Goal: Task Accomplishment & Management: Use online tool/utility

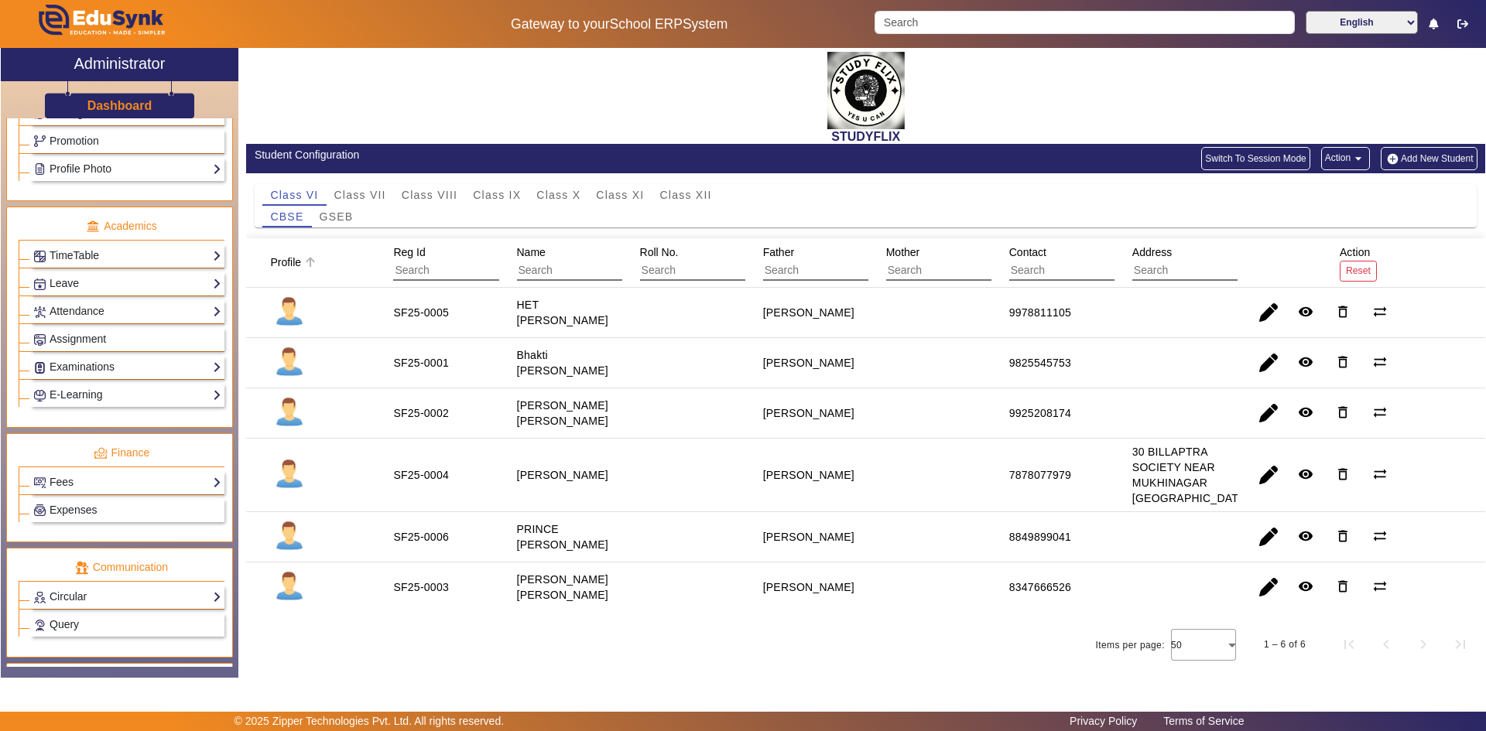
scroll to position [20, 0]
click at [365, 249] on mat-header-cell "Profile" at bounding box center [310, 263] width 129 height 50
click at [365, 247] on mat-header-cell "Profile" at bounding box center [310, 263] width 129 height 50
click at [366, 248] on mat-header-cell "Profile" at bounding box center [310, 263] width 129 height 50
click at [368, 252] on mat-header-cell "Profile" at bounding box center [310, 263] width 129 height 50
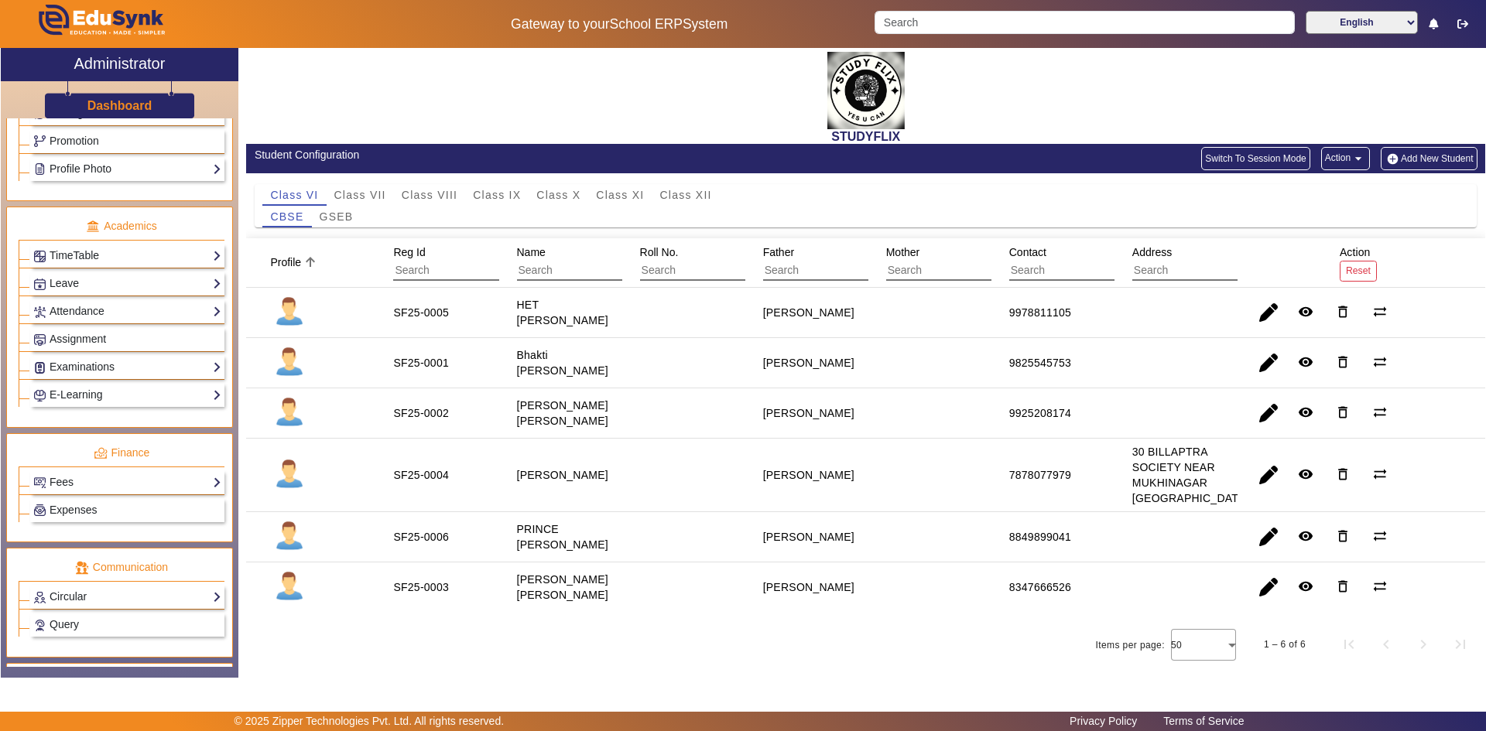
click at [373, 252] on mat-header-cell "Profile" at bounding box center [310, 263] width 129 height 50
click at [372, 253] on mat-header-cell "Profile" at bounding box center [310, 263] width 129 height 50
click at [372, 252] on mat-header-cell "Profile" at bounding box center [310, 263] width 129 height 50
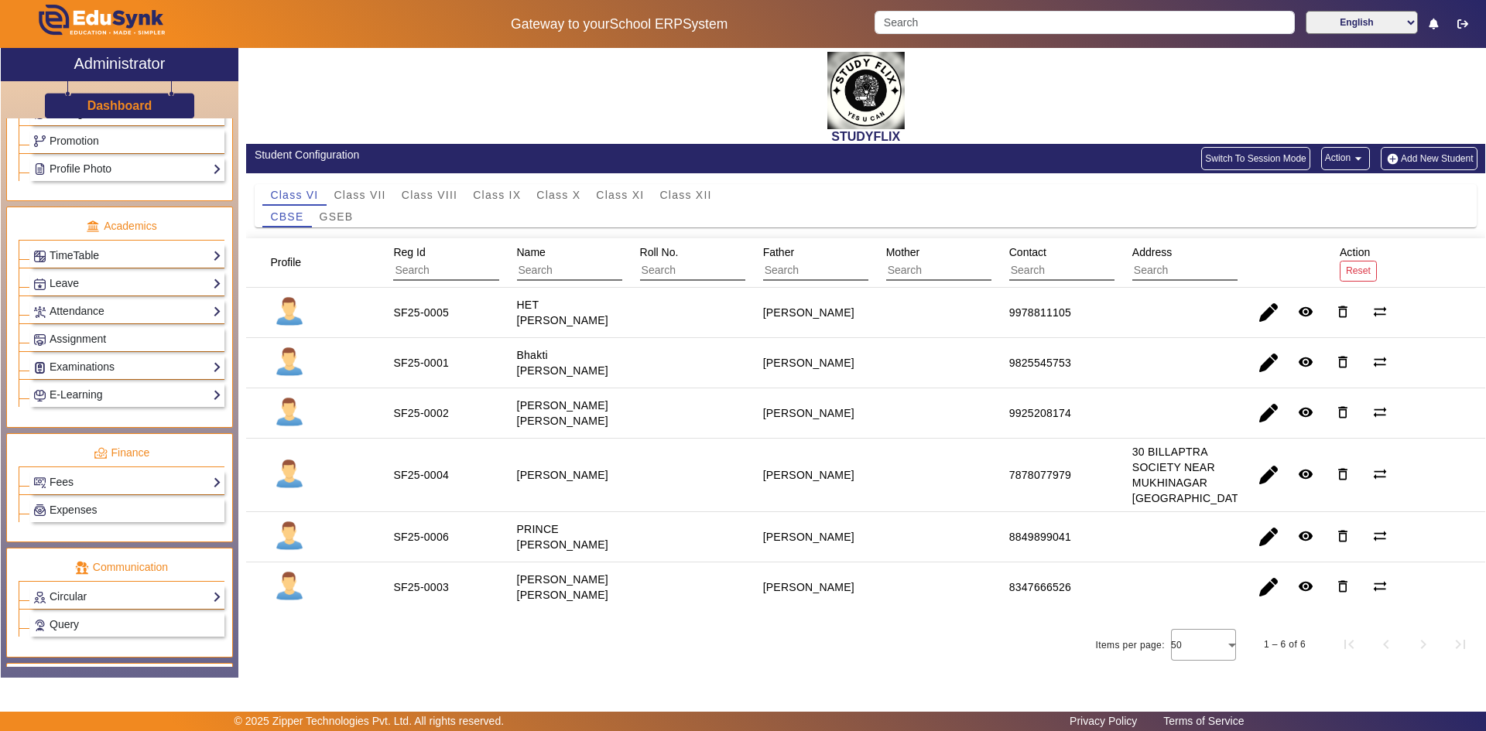
click at [371, 253] on mat-header-cell "Profile" at bounding box center [310, 263] width 129 height 50
click at [370, 255] on mat-header-cell "Profile" at bounding box center [310, 263] width 129 height 50
click at [384, 253] on mat-header-cell "Reg Id" at bounding box center [436, 263] width 123 height 50
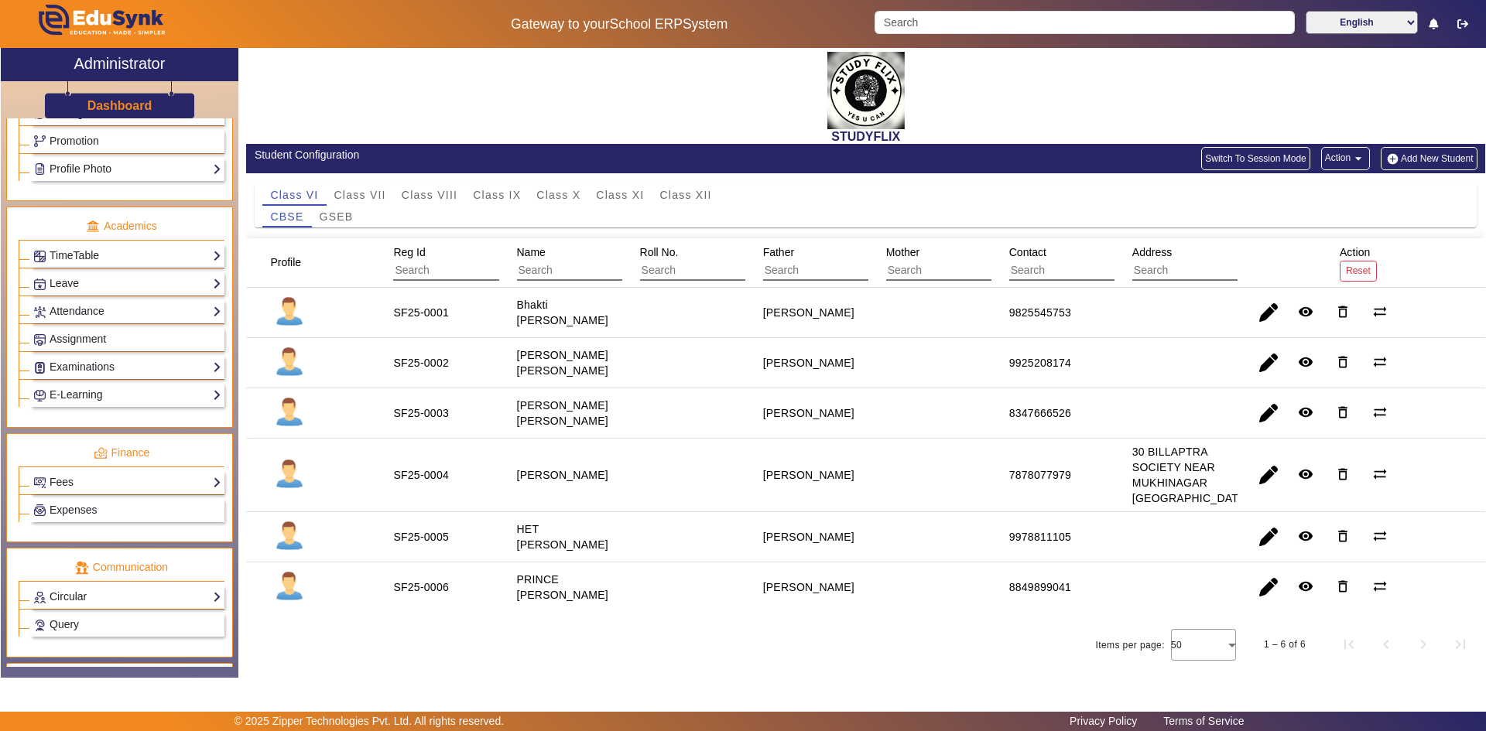
click at [385, 254] on mat-header-cell "Reg Id" at bounding box center [436, 263] width 123 height 50
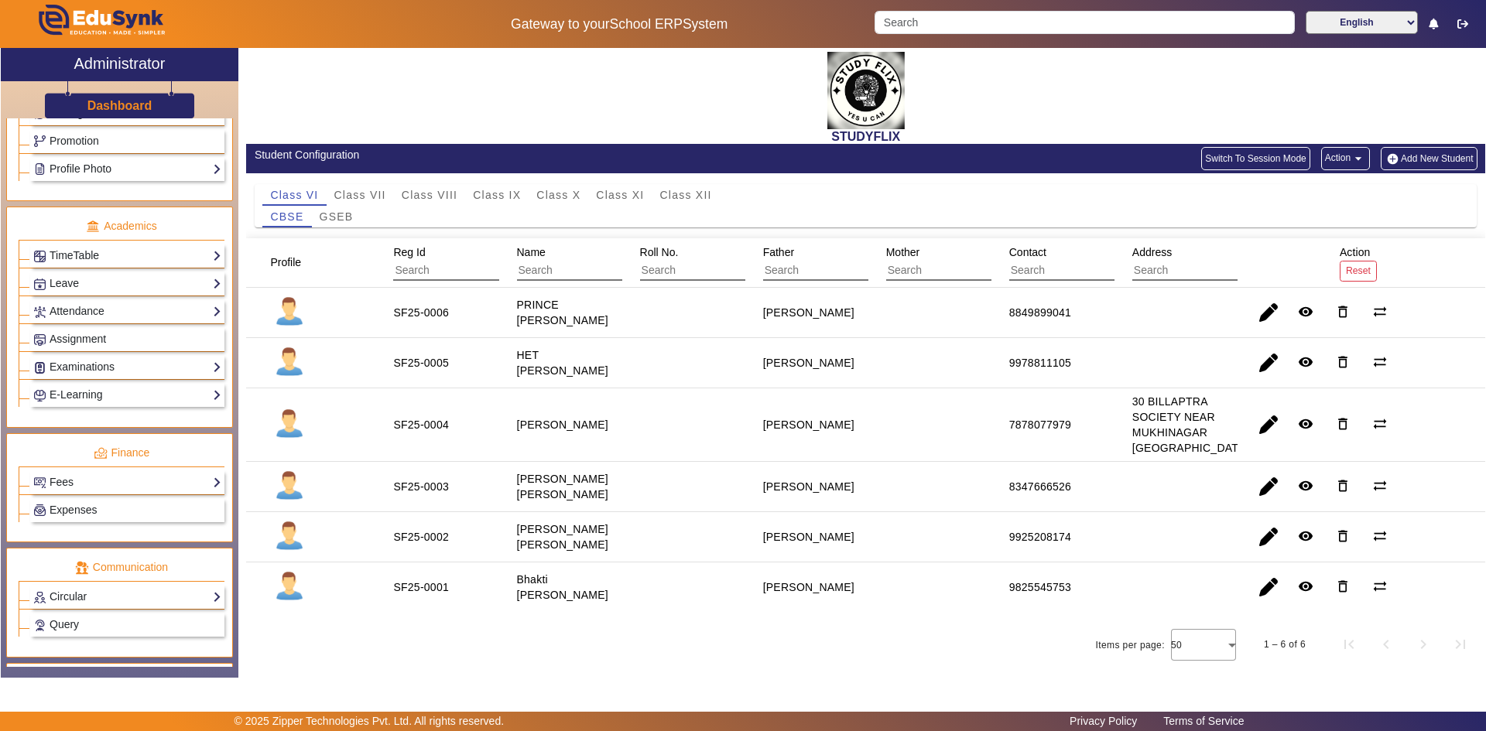
click at [385, 254] on mat-header-cell "Reg Id" at bounding box center [436, 263] width 123 height 50
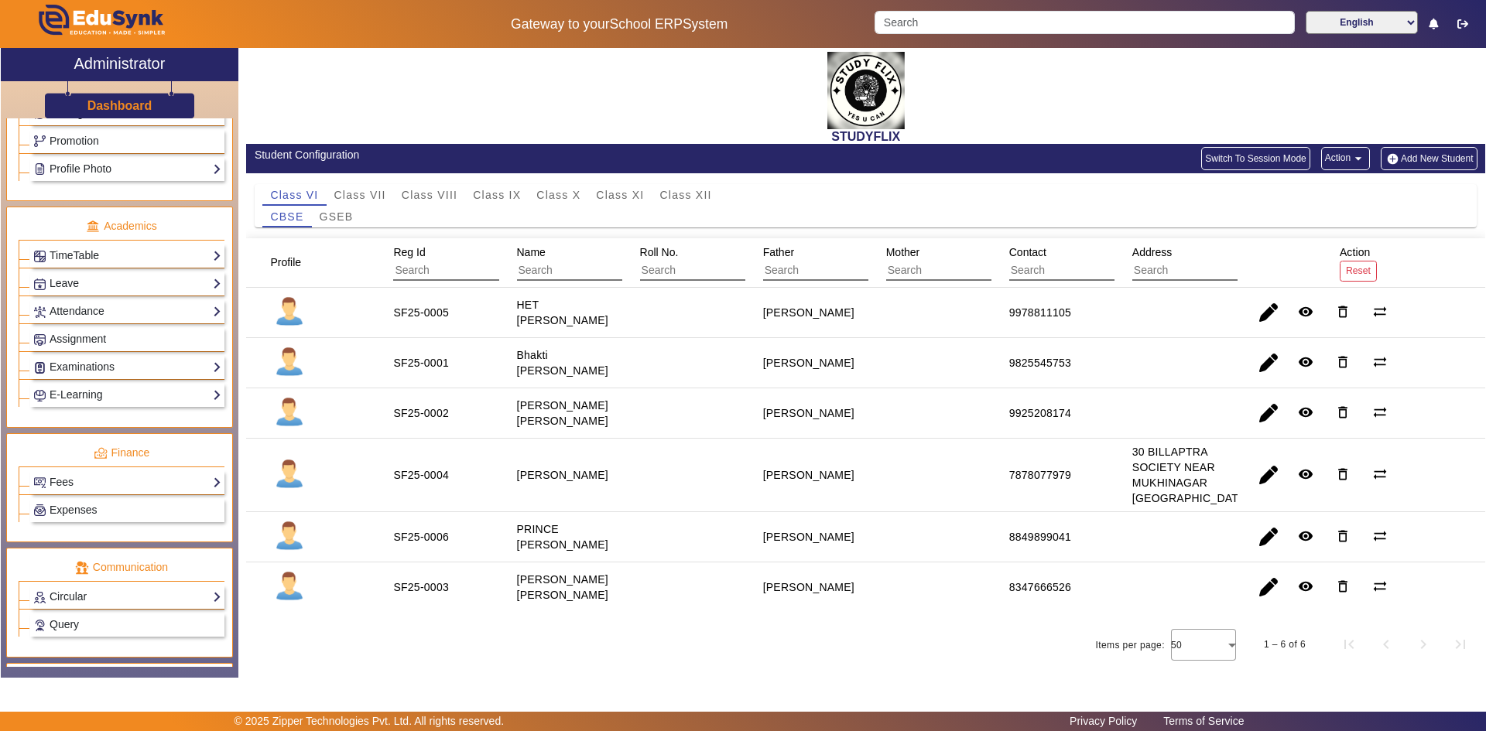
click at [382, 255] on mat-header-cell "Reg Id" at bounding box center [436, 263] width 123 height 50
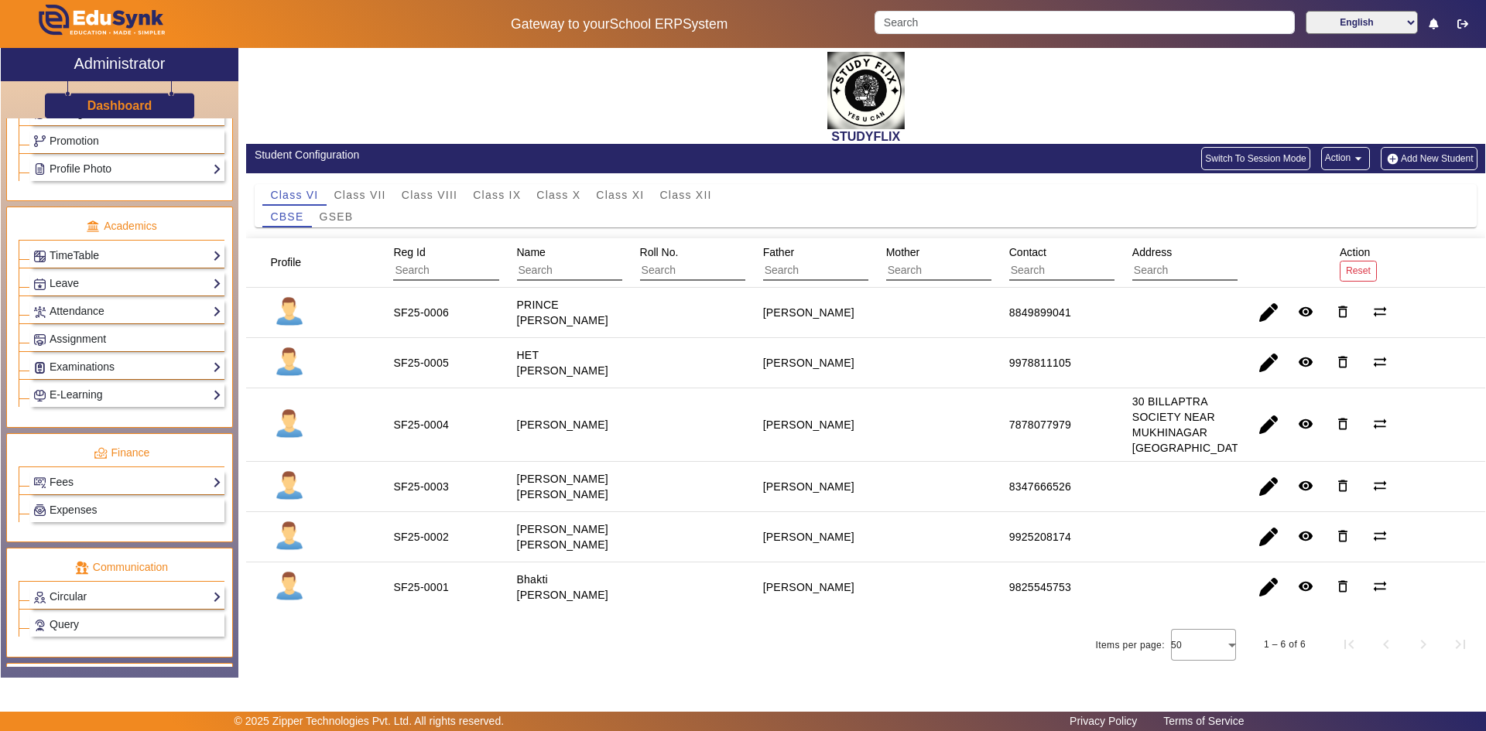
click at [382, 255] on mat-header-cell "Reg Id" at bounding box center [436, 263] width 123 height 50
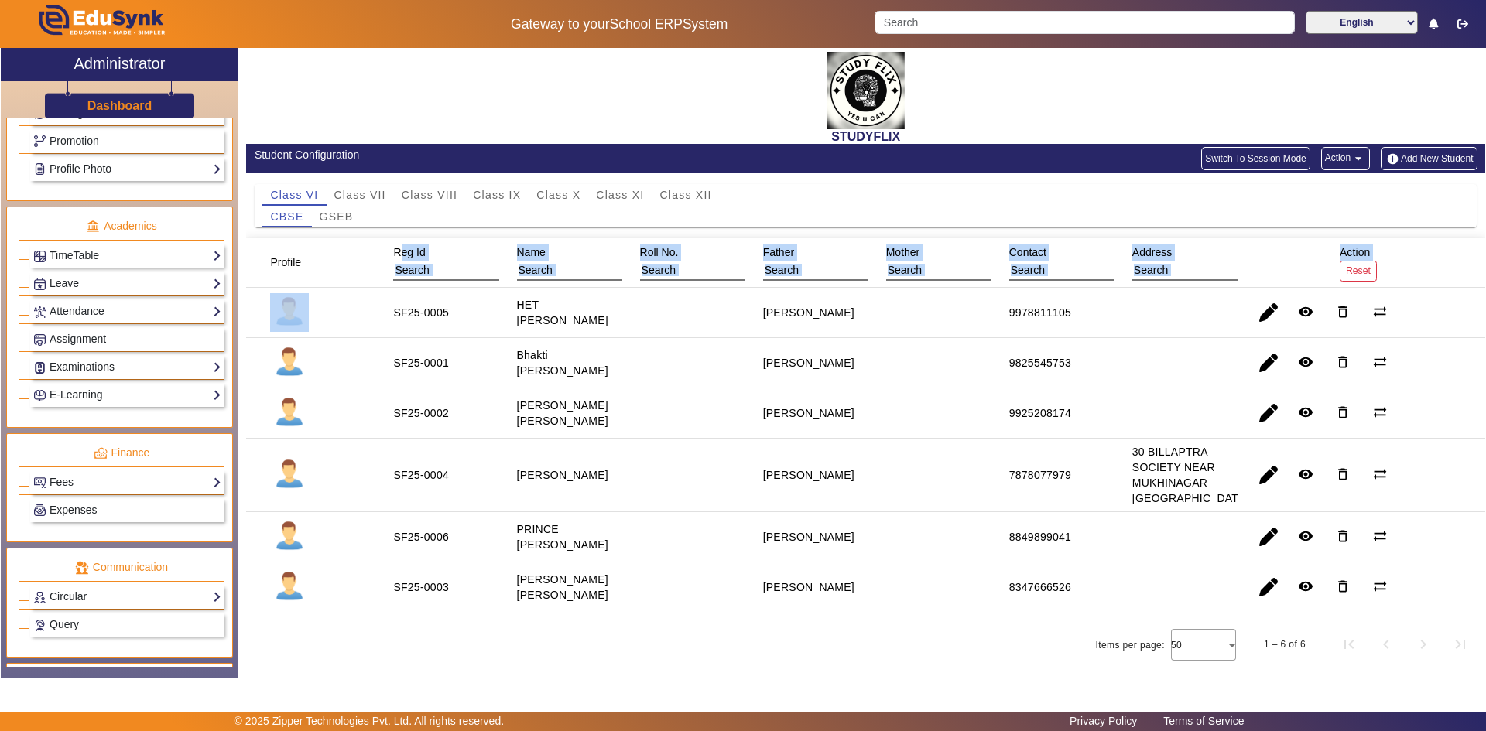
drag, startPoint x: 349, startPoint y: 257, endPoint x: 366, endPoint y: 275, distance: 25.2
click at [366, 275] on mat-table "Profile Reg Id Name Roll No. Father Mother Contact Address Action Reset SF25-00…" at bounding box center [865, 425] width 1239 height 374
click at [367, 288] on mat-cell at bounding box center [310, 313] width 129 height 50
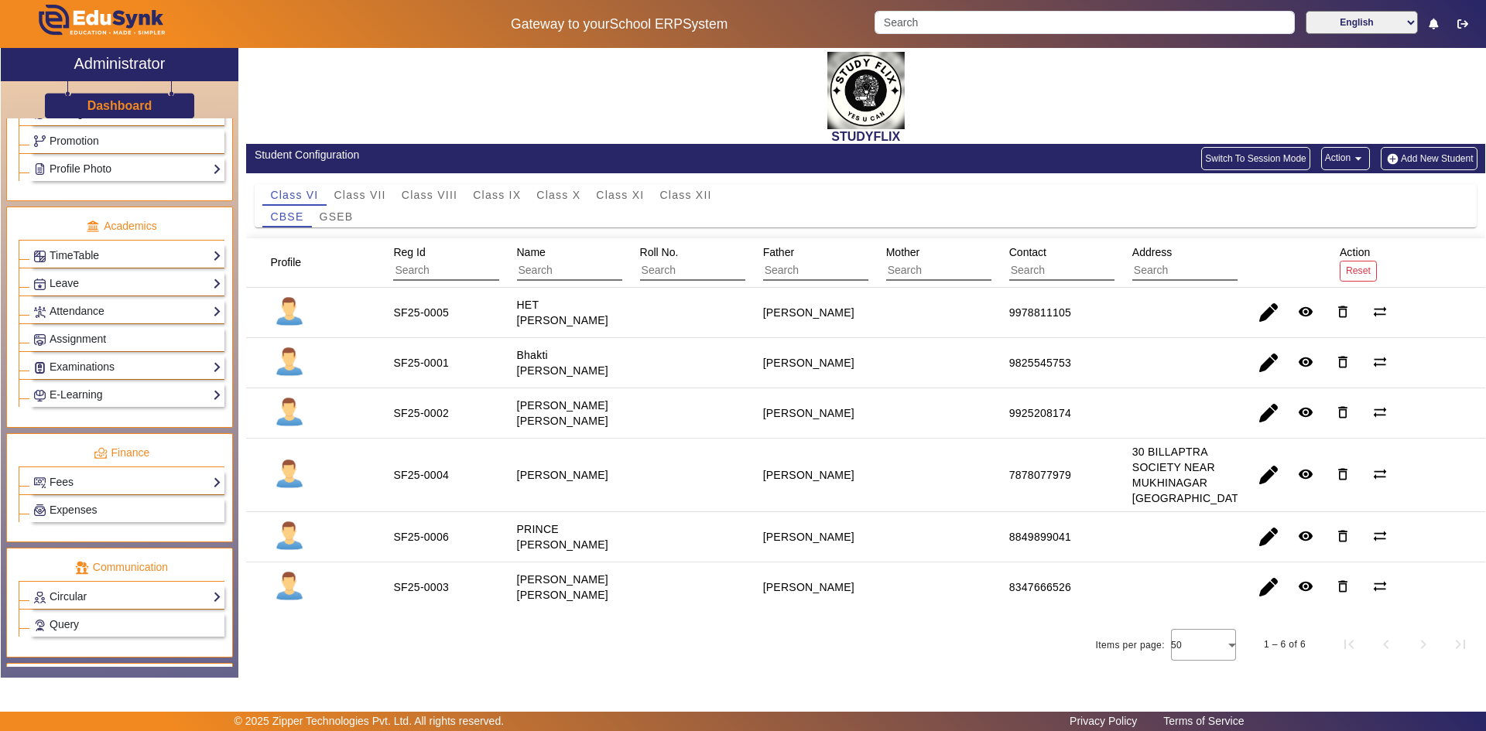
click at [368, 288] on mat-cell at bounding box center [310, 313] width 129 height 50
click at [358, 288] on mat-cell at bounding box center [310, 313] width 129 height 50
click at [362, 289] on mat-cell at bounding box center [310, 313] width 129 height 50
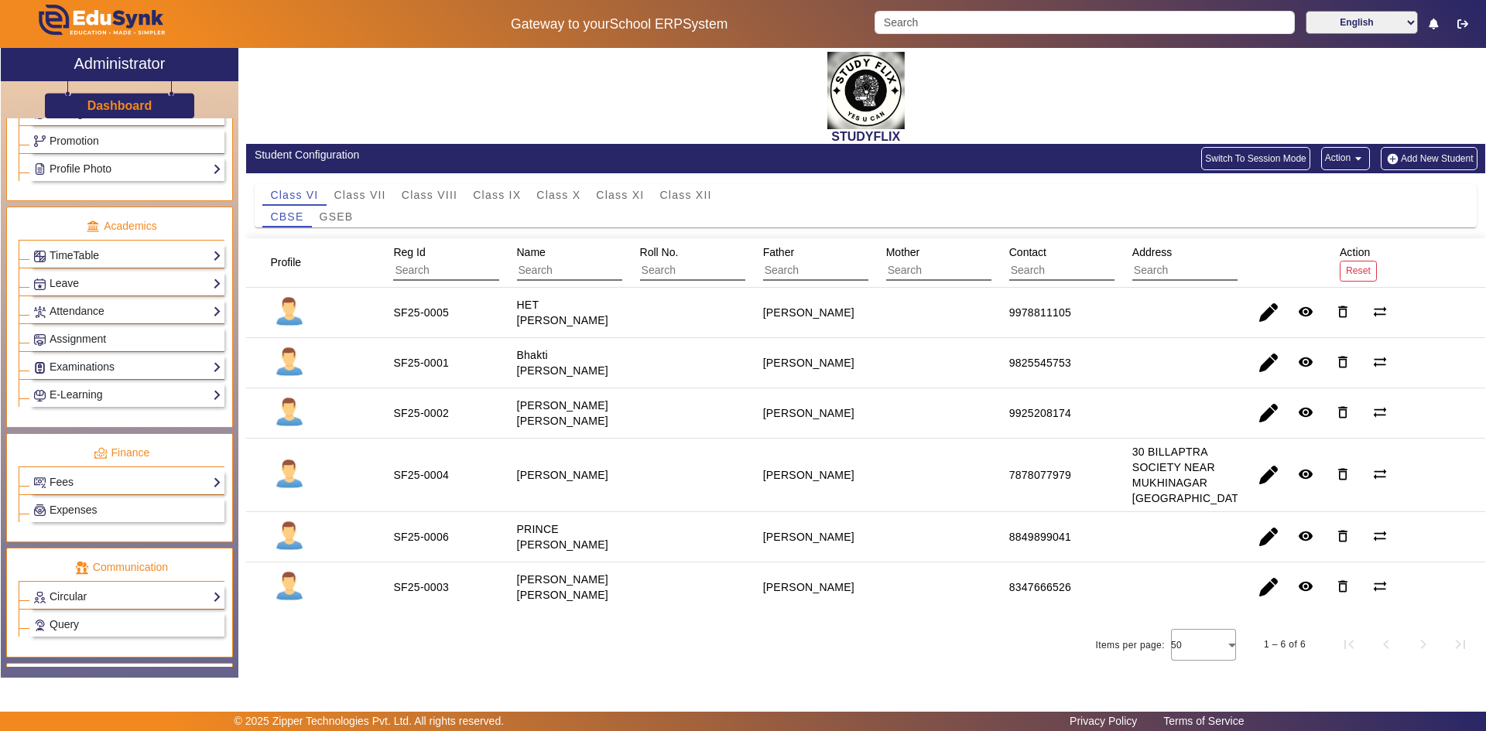
click at [362, 289] on mat-cell at bounding box center [310, 313] width 129 height 50
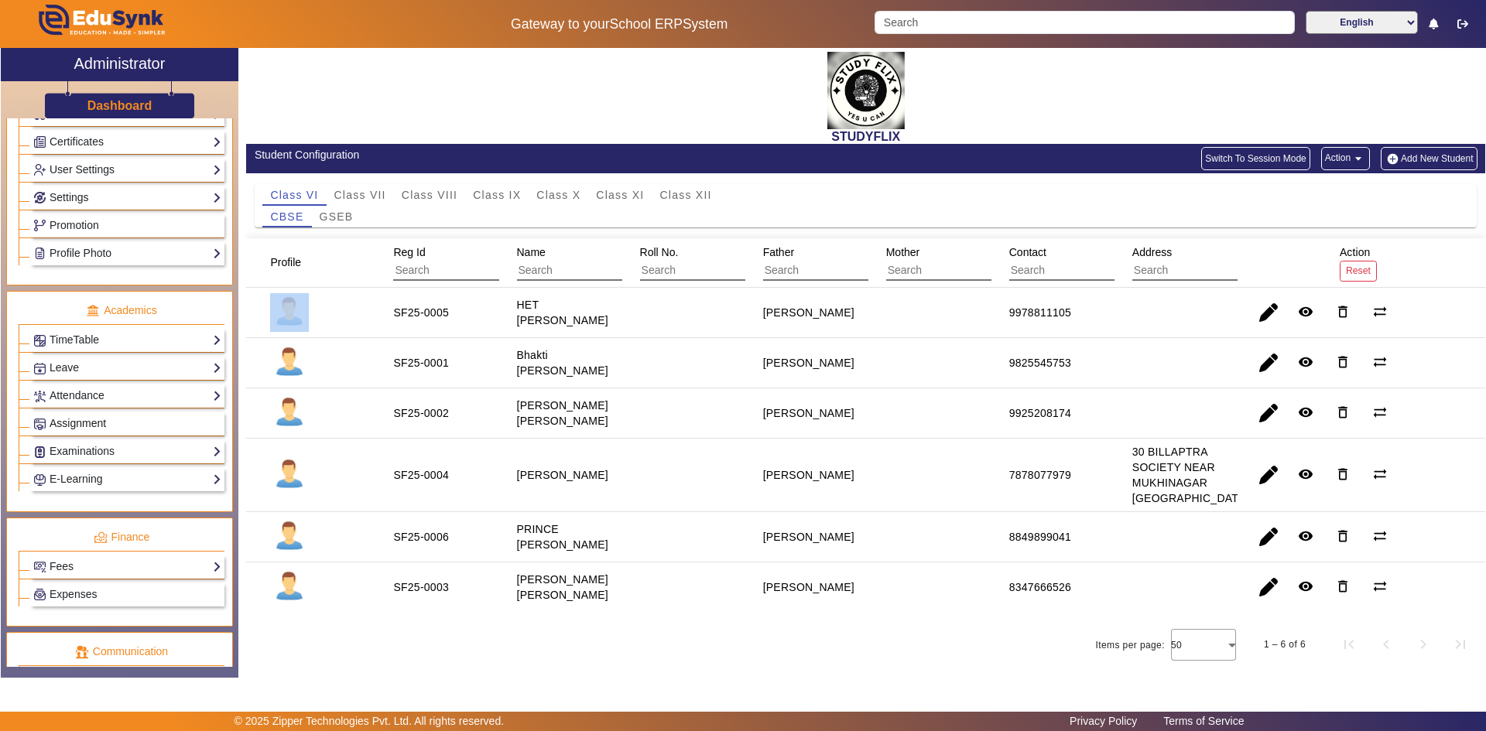
scroll to position [297, 0]
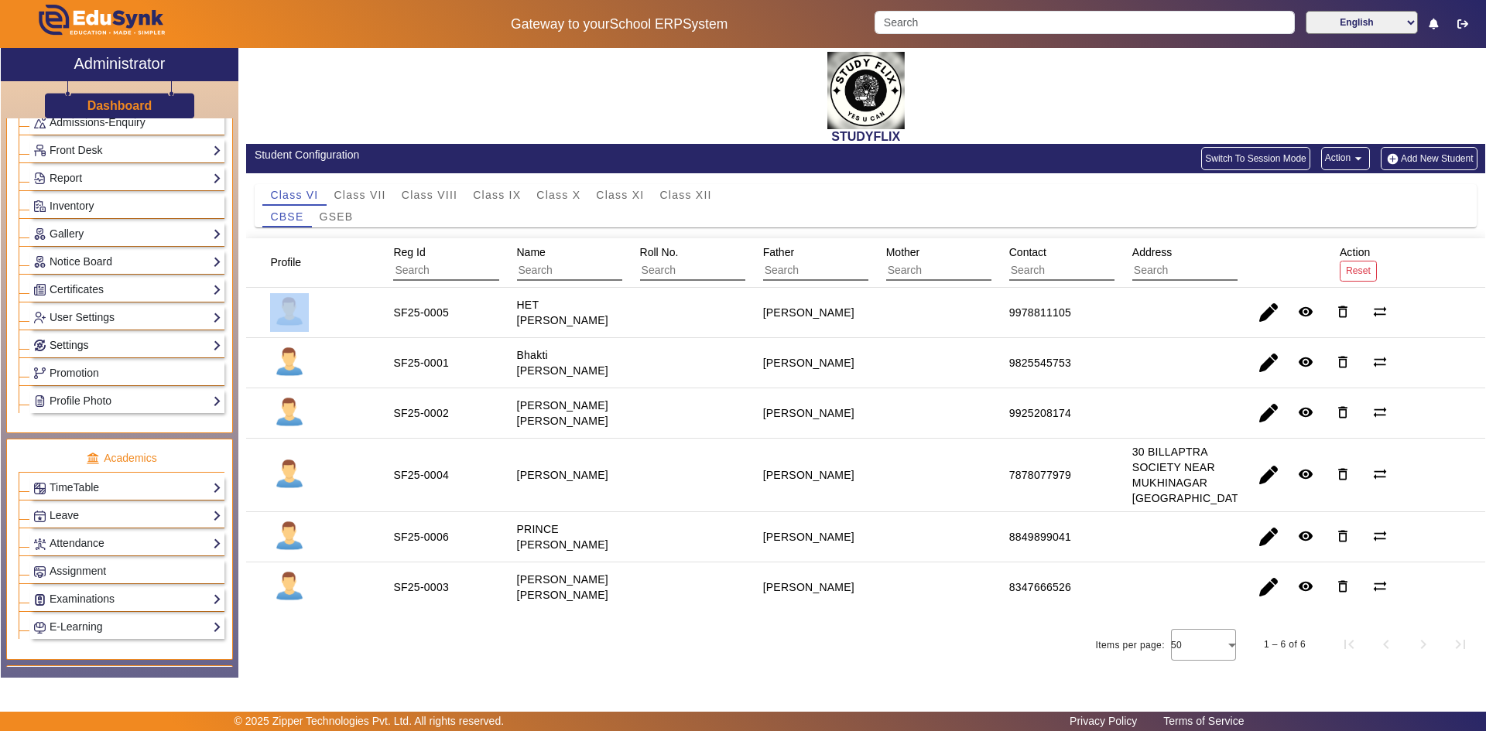
click at [124, 350] on link "Settings" at bounding box center [127, 346] width 188 height 18
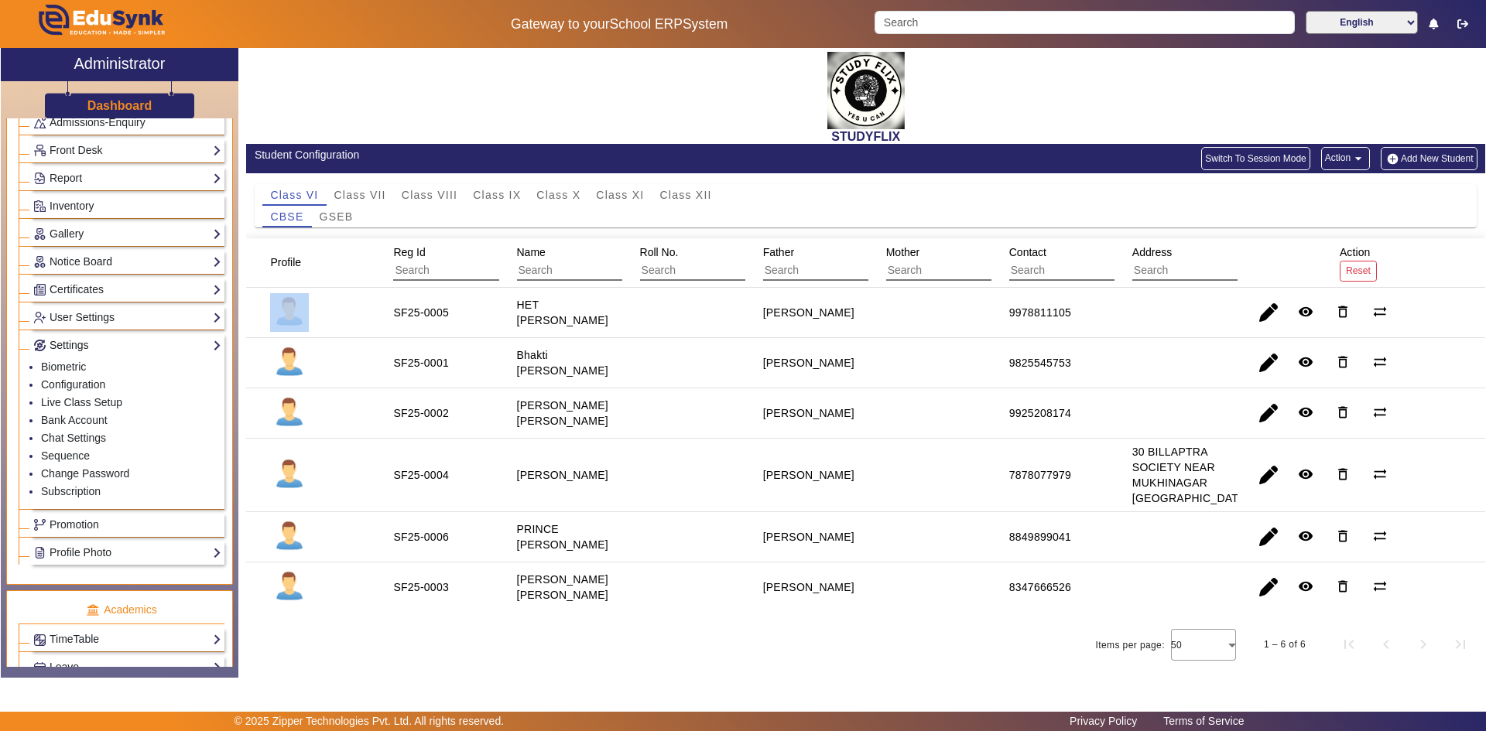
click at [101, 337] on link "Settings" at bounding box center [127, 346] width 188 height 18
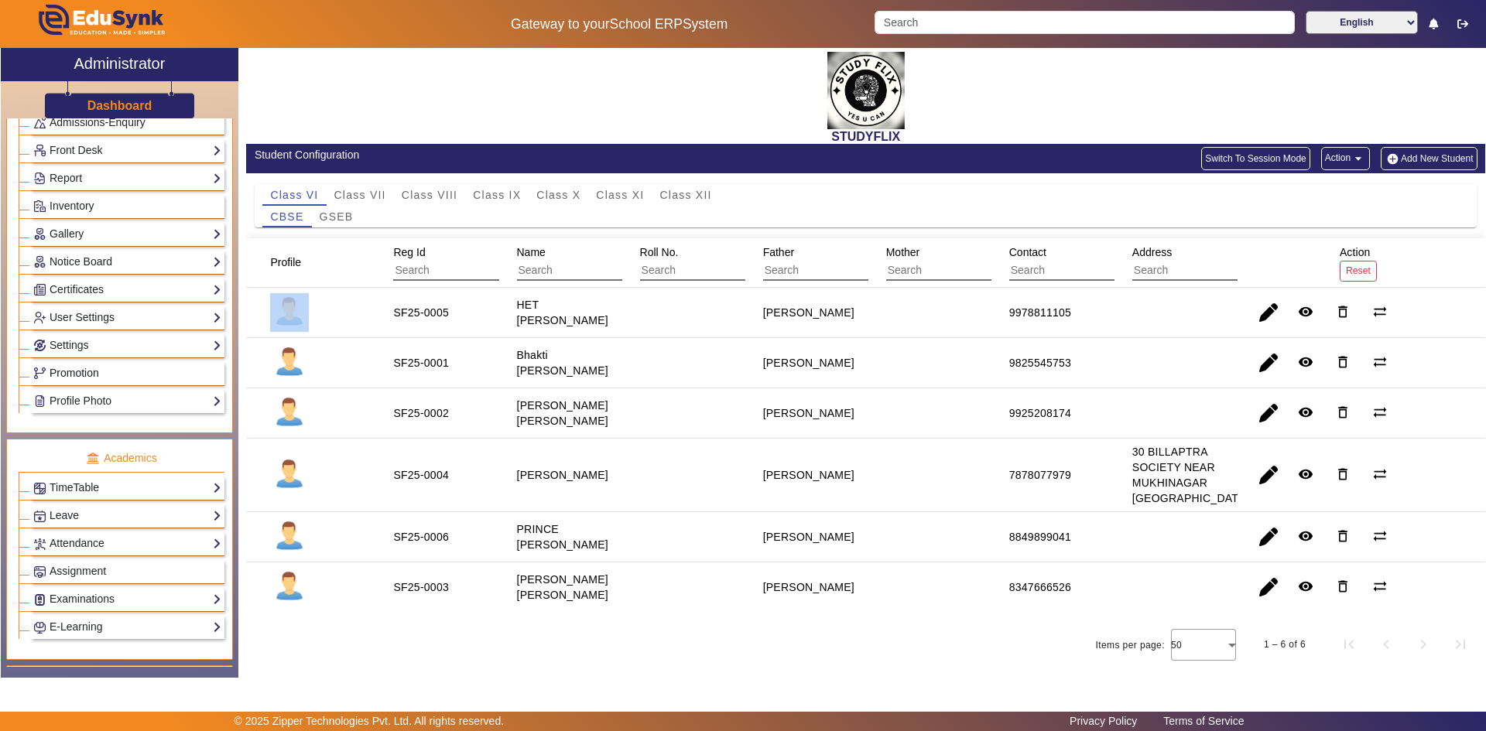
click at [90, 365] on link "Promotion" at bounding box center [127, 373] width 188 height 18
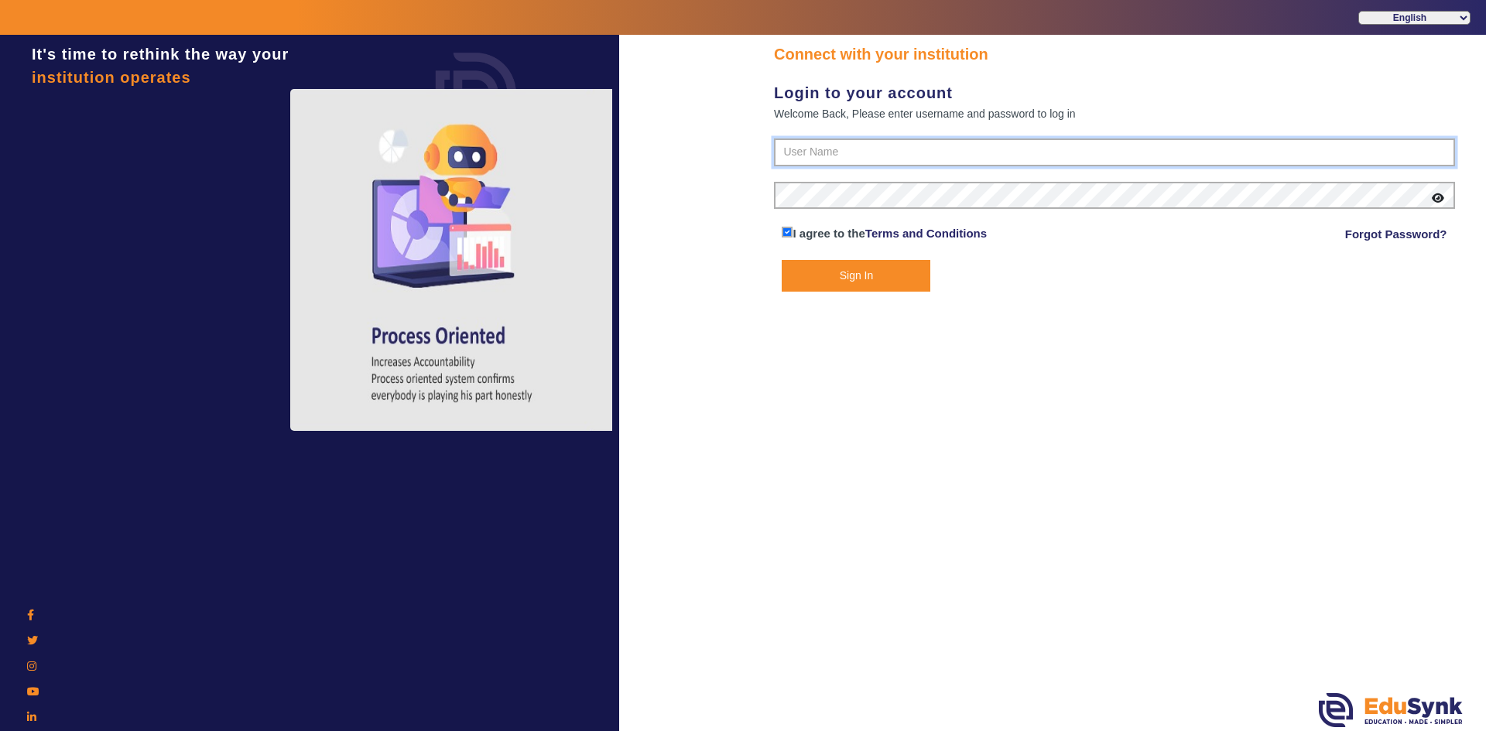
type input "6354922771"
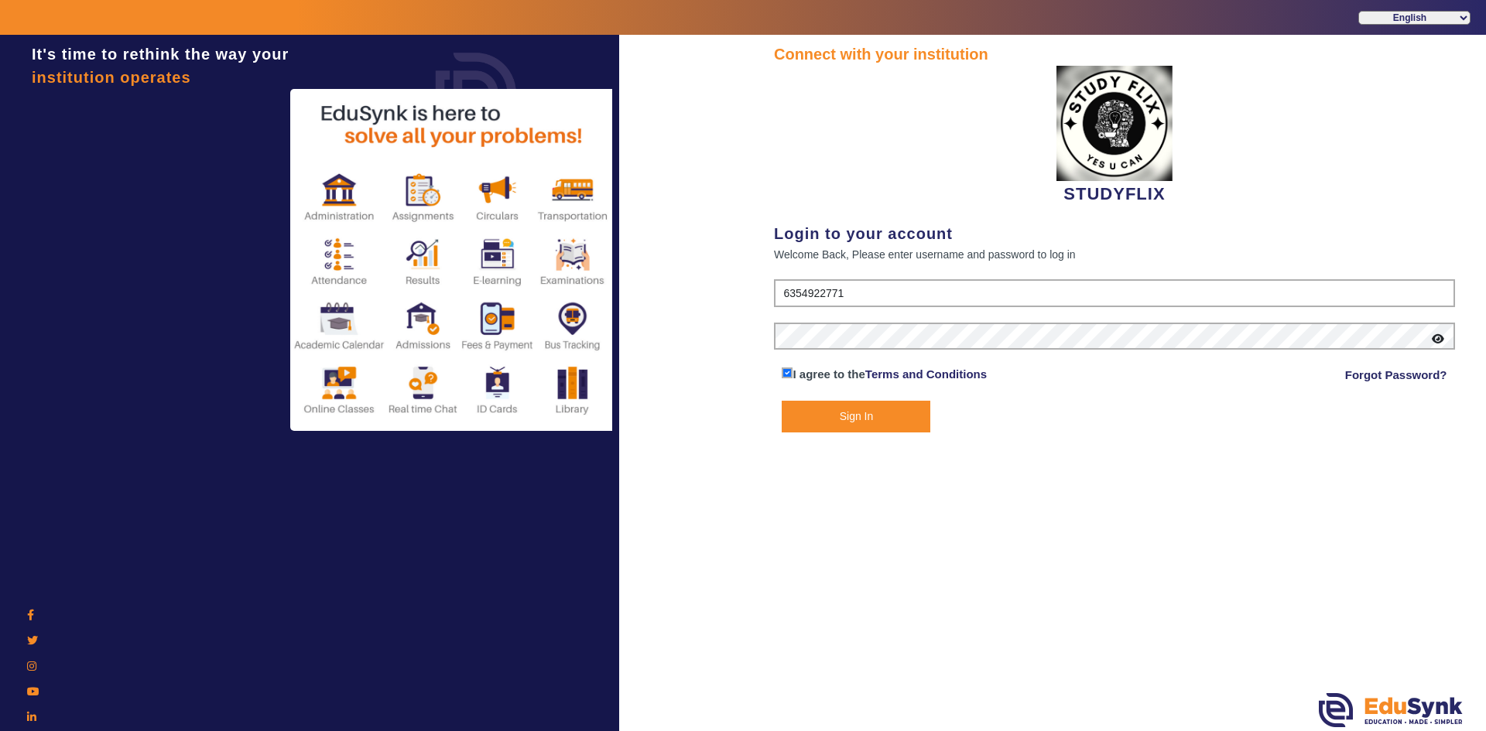
click at [845, 412] on button "Sign In" at bounding box center [856, 417] width 149 height 32
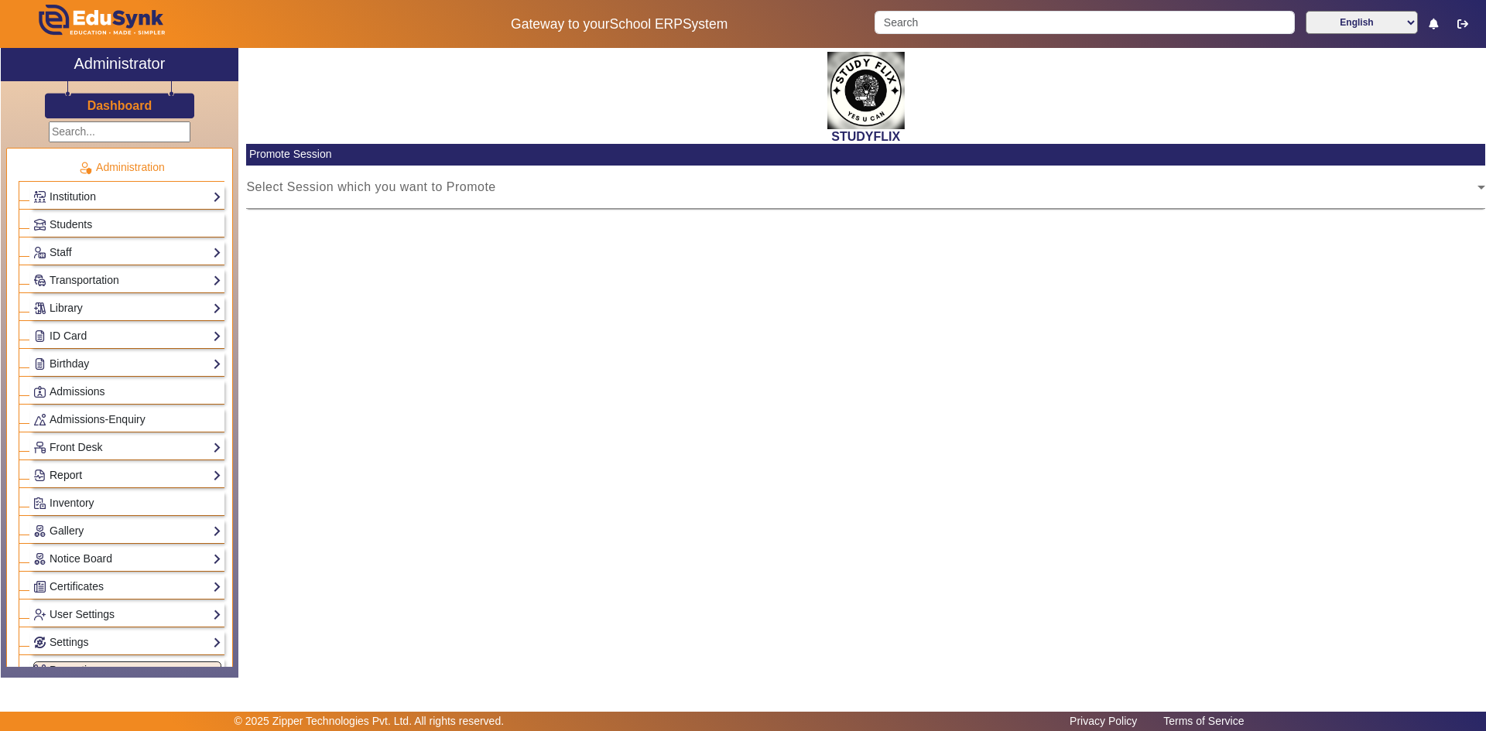
click at [64, 475] on link "Report" at bounding box center [127, 476] width 188 height 18
click at [65, 515] on link "App Invites" at bounding box center [67, 514] width 53 height 12
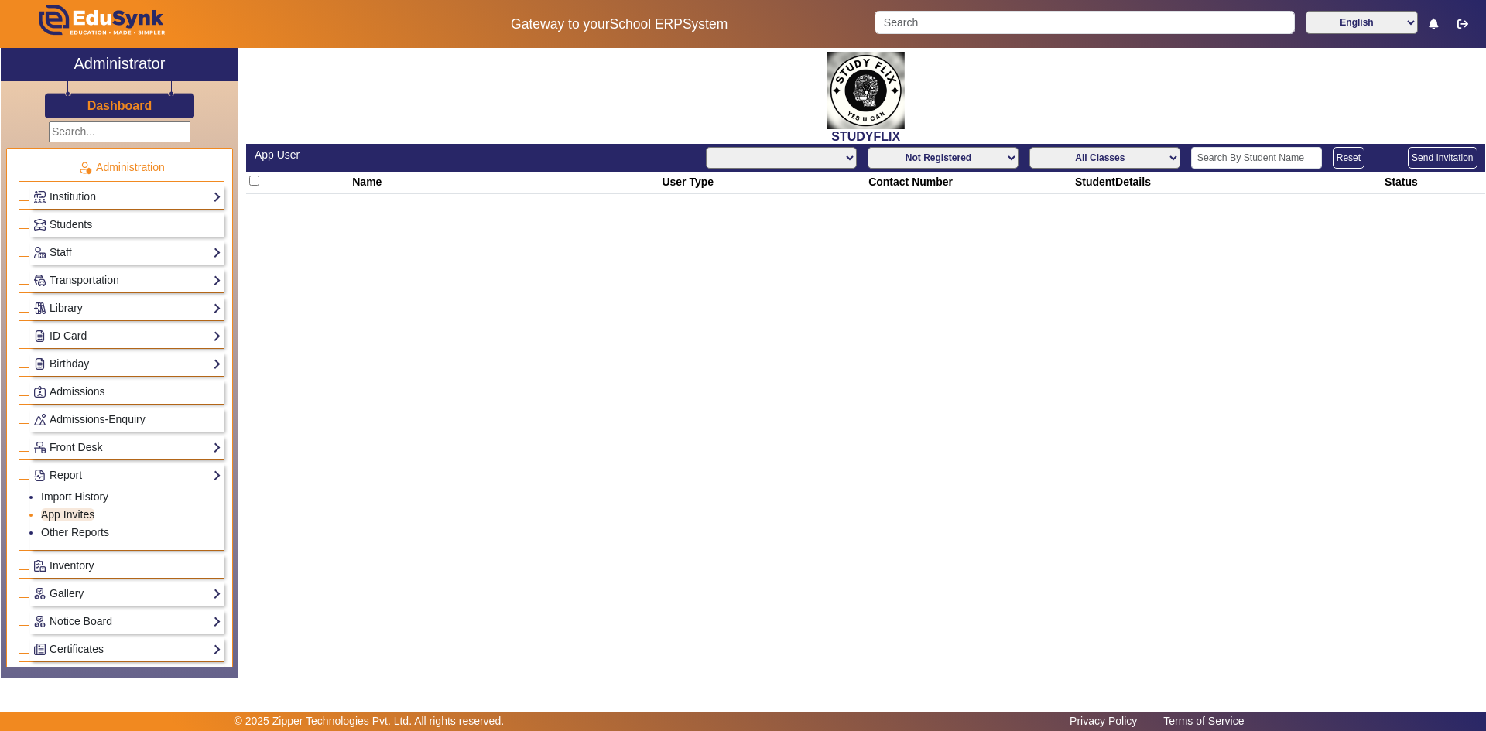
select select "All"
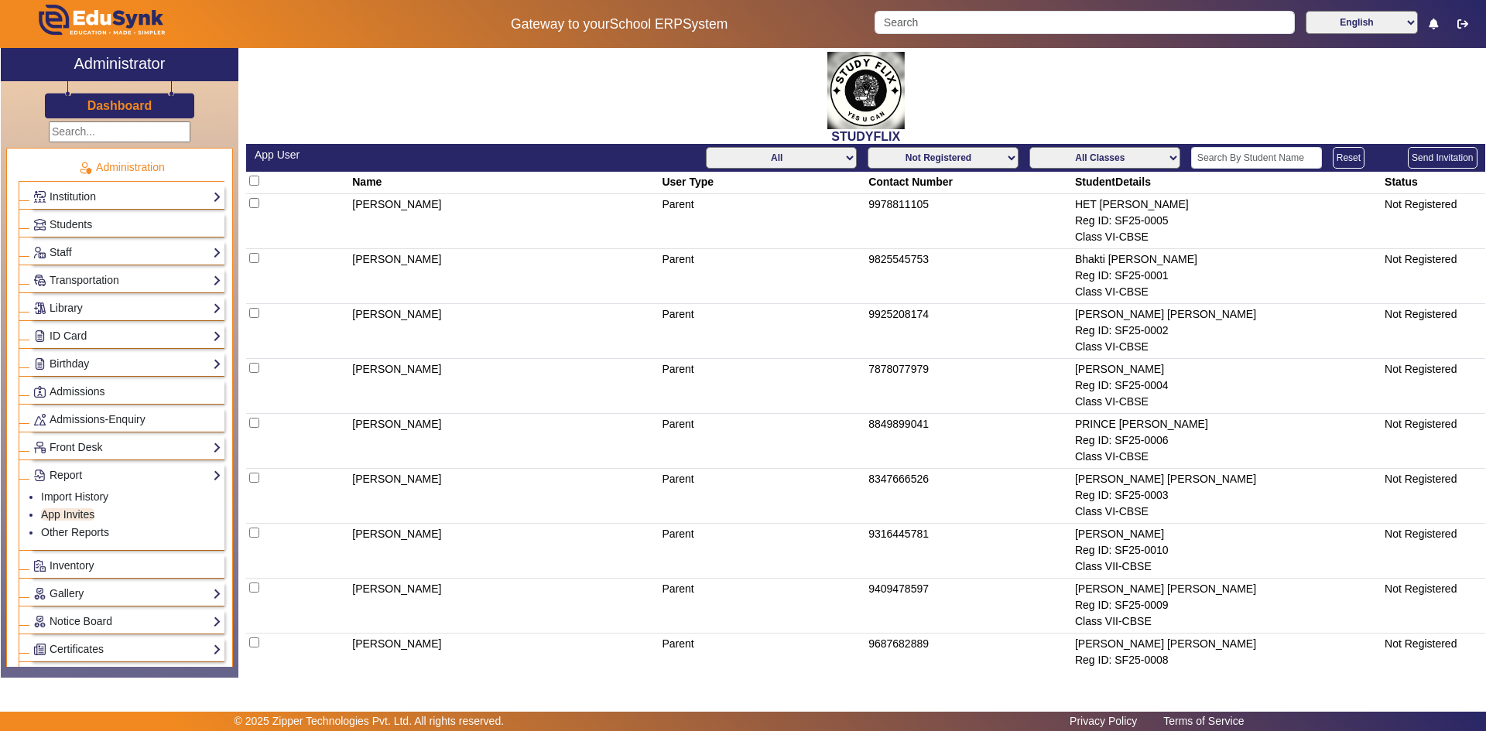
click at [1063, 156] on select "All Classes Class VI-CBSE Class VII-CBSE Class VIII-CBSE Class IX-CBSE Class X-…" at bounding box center [1104, 158] width 151 height 22
click at [997, 168] on select "Not Registered Registered" at bounding box center [943, 158] width 151 height 22
click at [868, 147] on select "Not Registered Registered" at bounding box center [943, 158] width 151 height 22
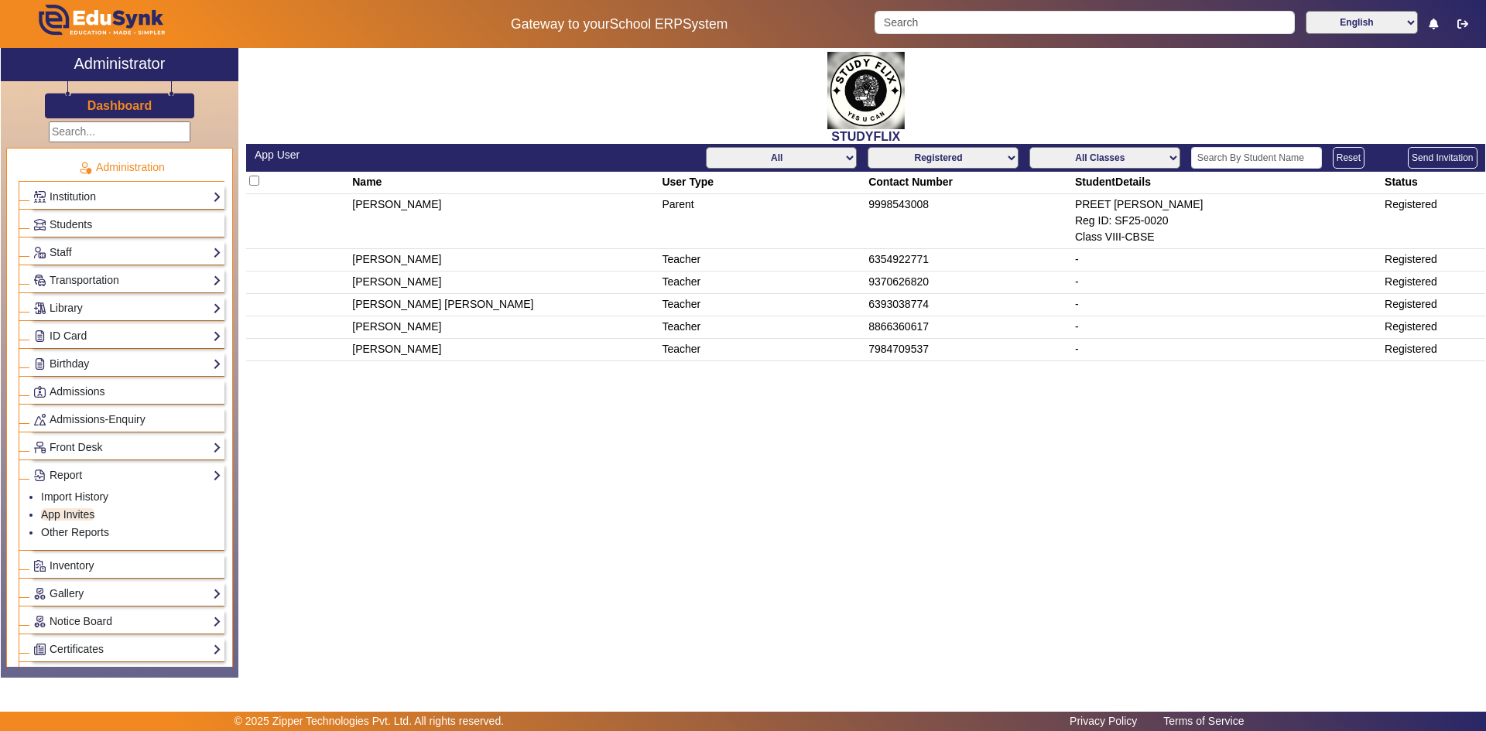
click at [1014, 159] on select "Not Registered Registered" at bounding box center [943, 158] width 151 height 22
select select "not_registered"
click at [870, 147] on select "Not Registered Registered" at bounding box center [943, 158] width 151 height 22
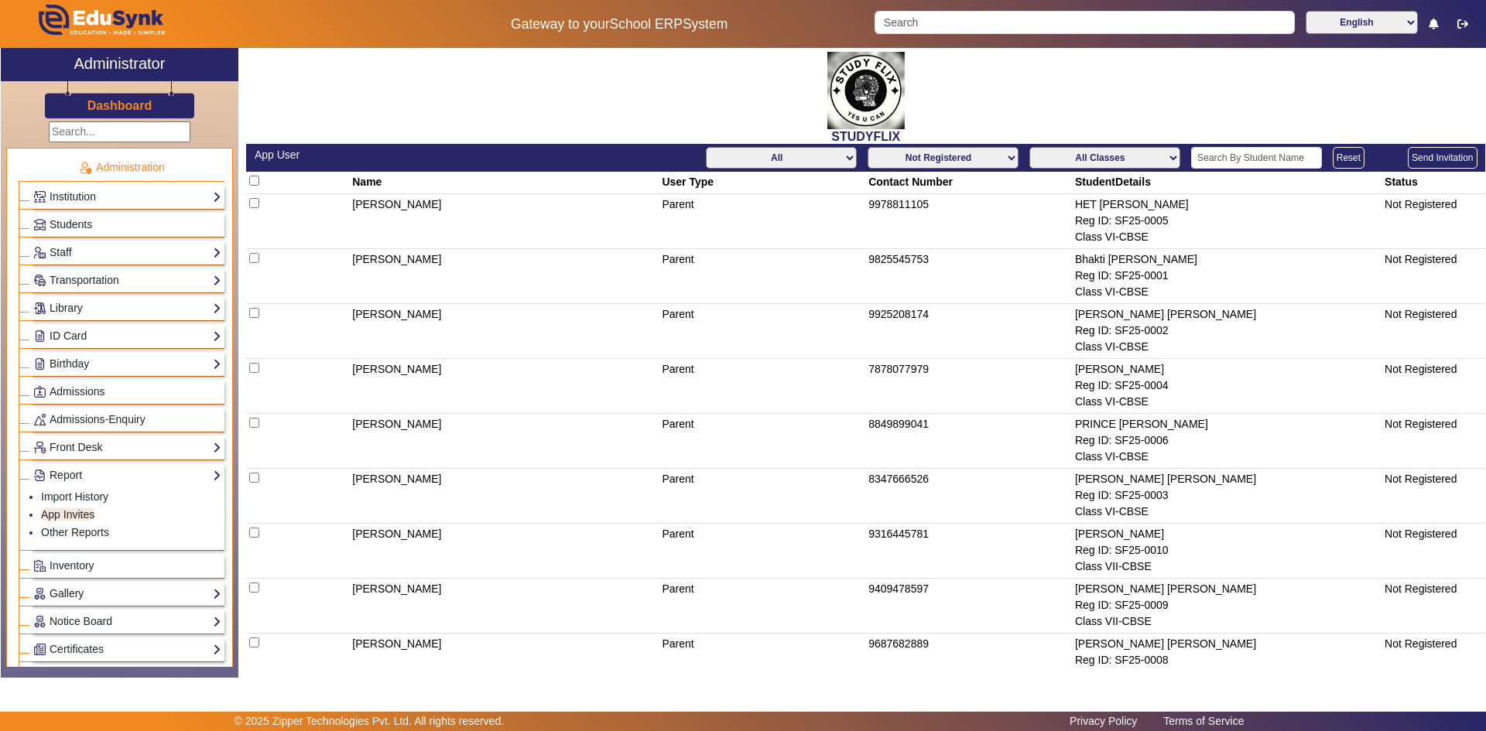
click at [249, 180] on input "checkbox" at bounding box center [254, 181] width 10 height 10
checkbox input "true"
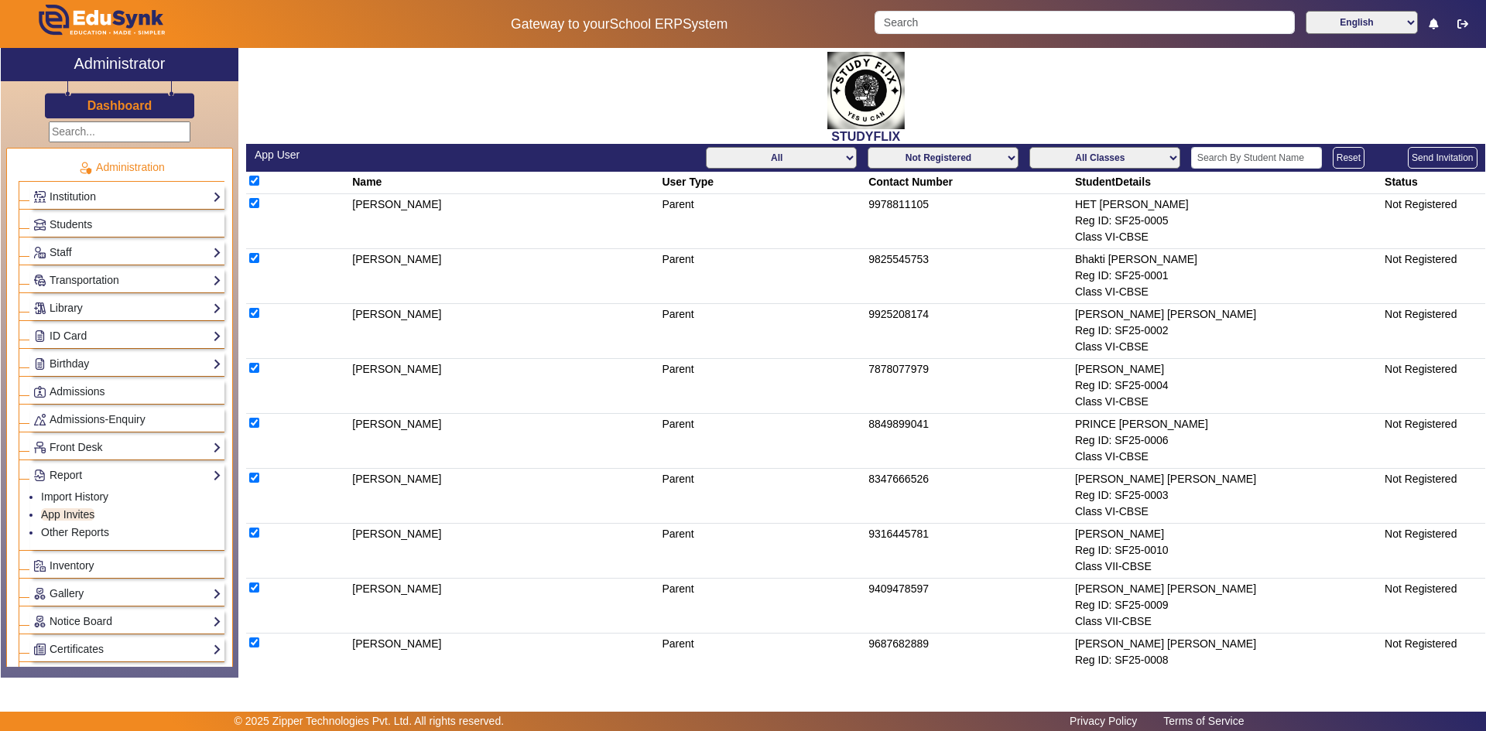
checkbox input "true"
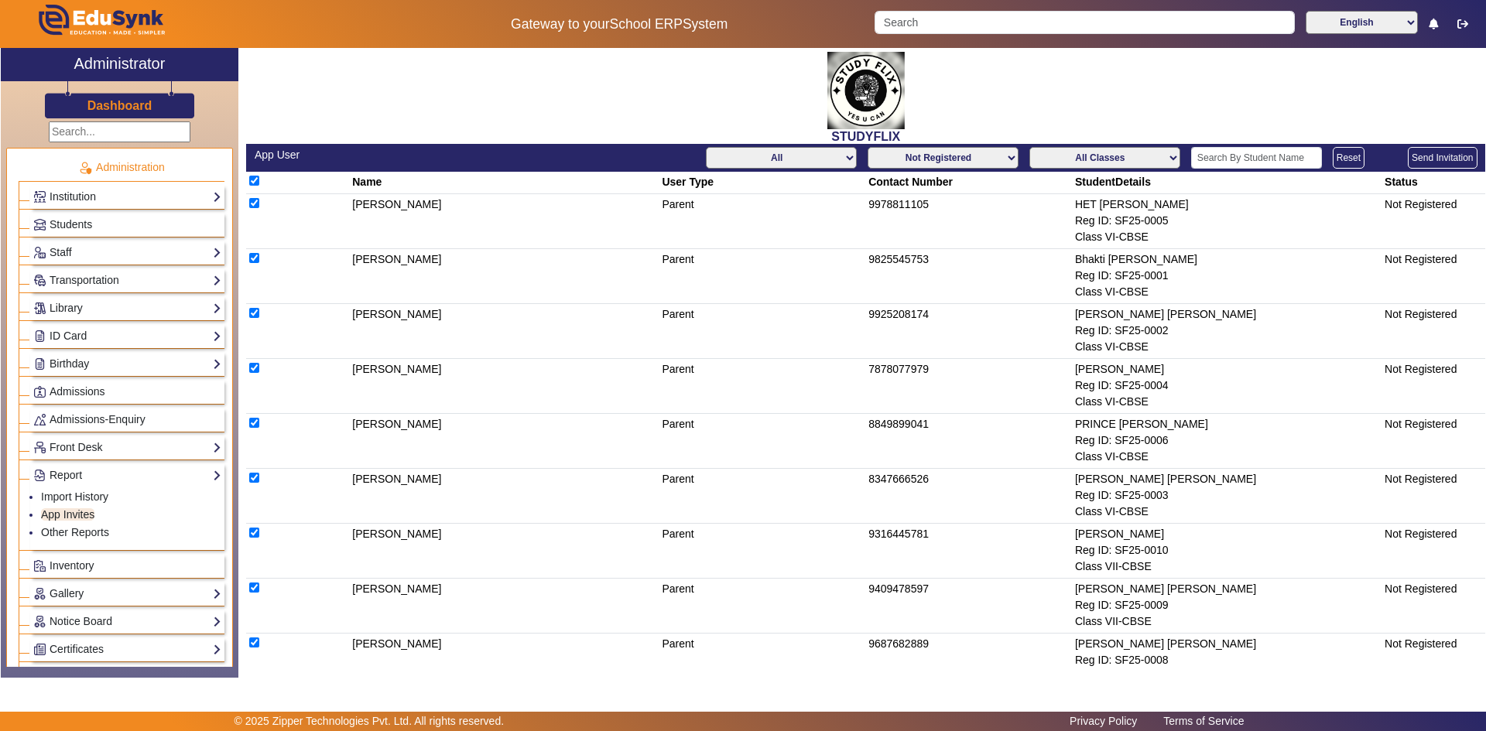
checkbox input "true"
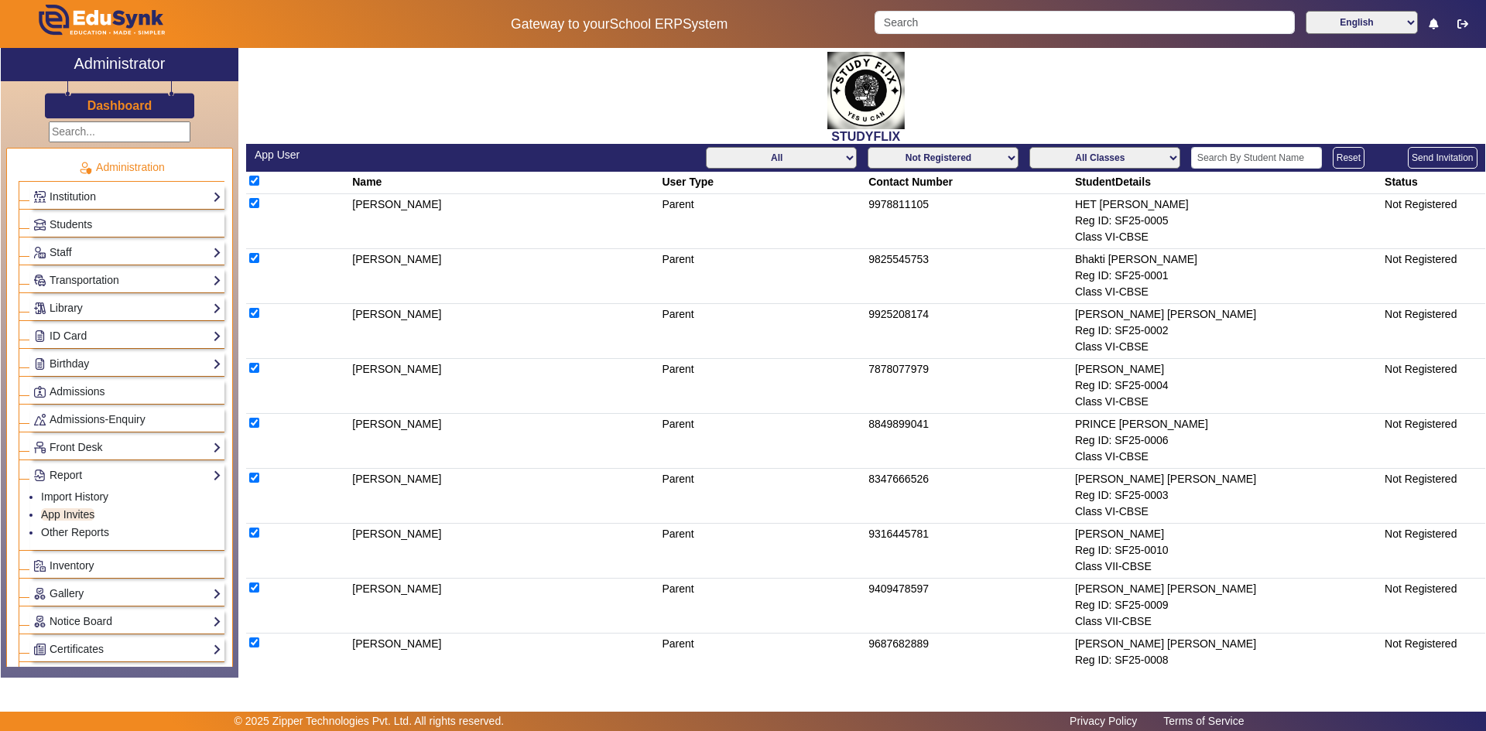
checkbox input "true"
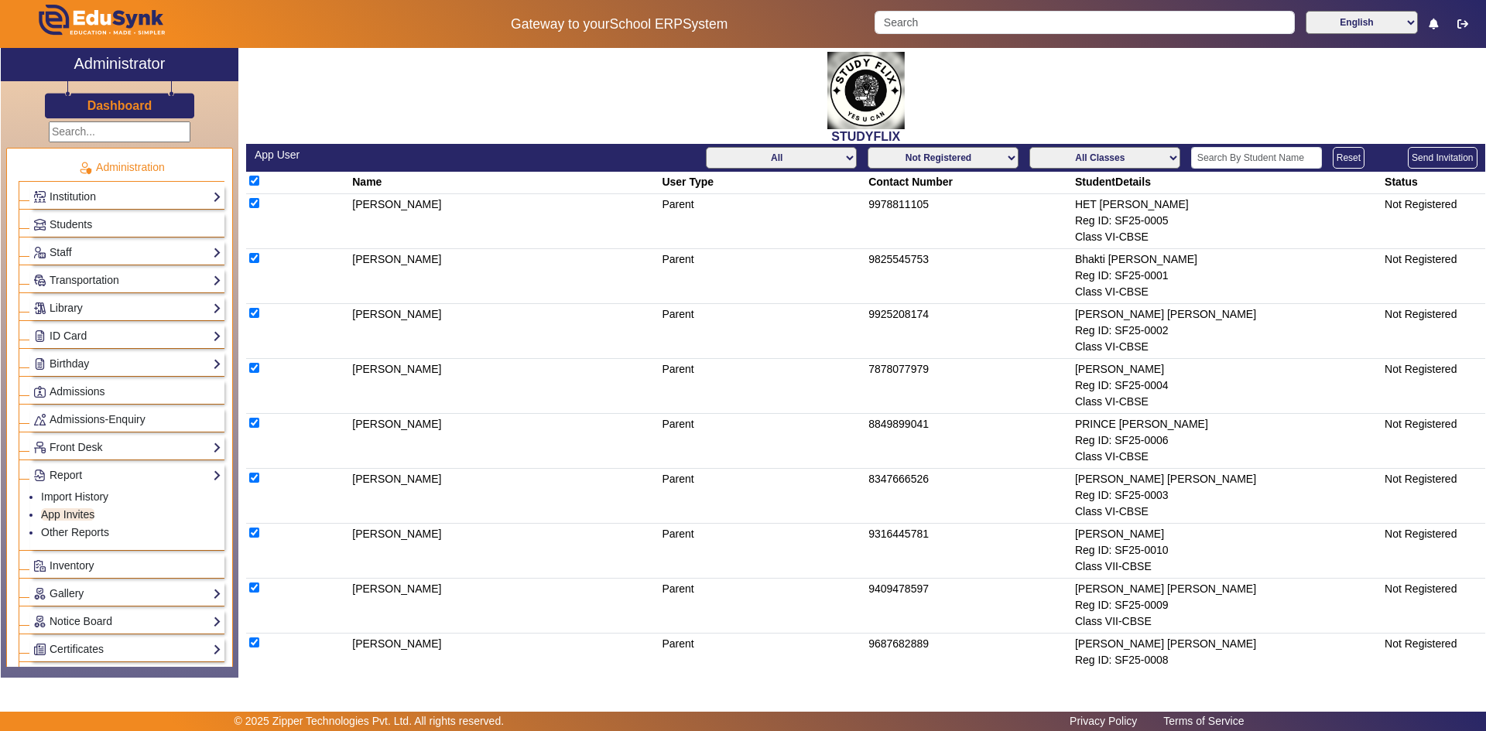
checkbox input "true"
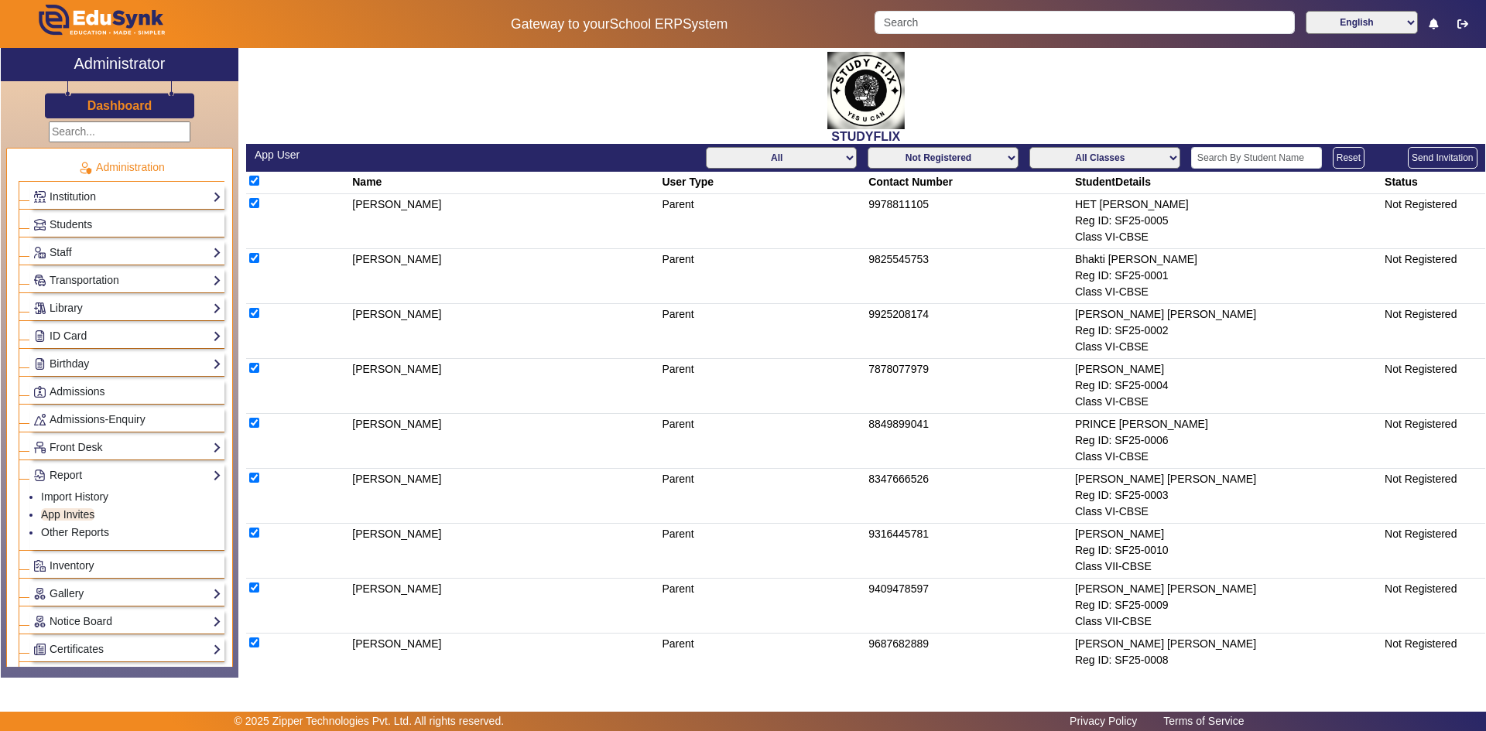
checkbox input "true"
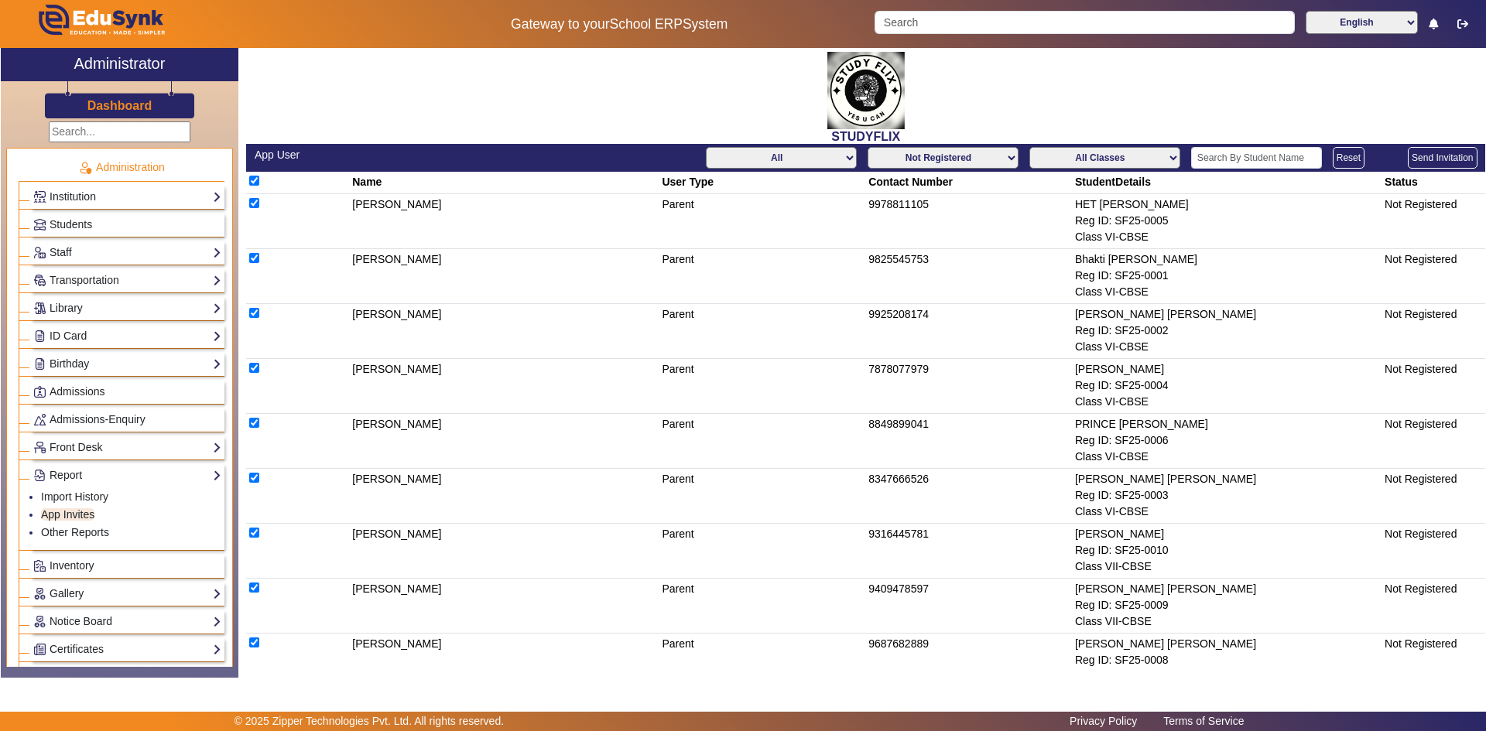
checkbox input "true"
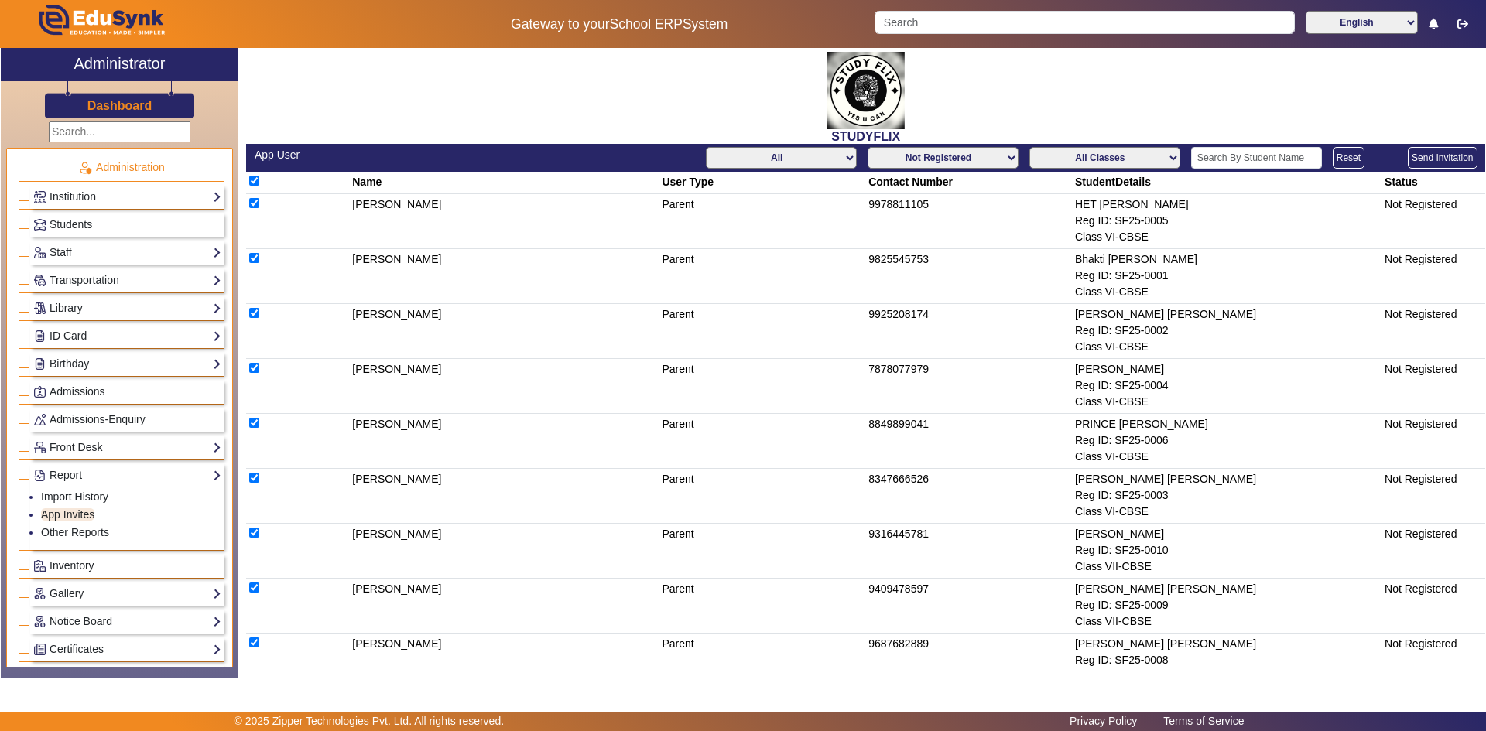
checkbox input "true"
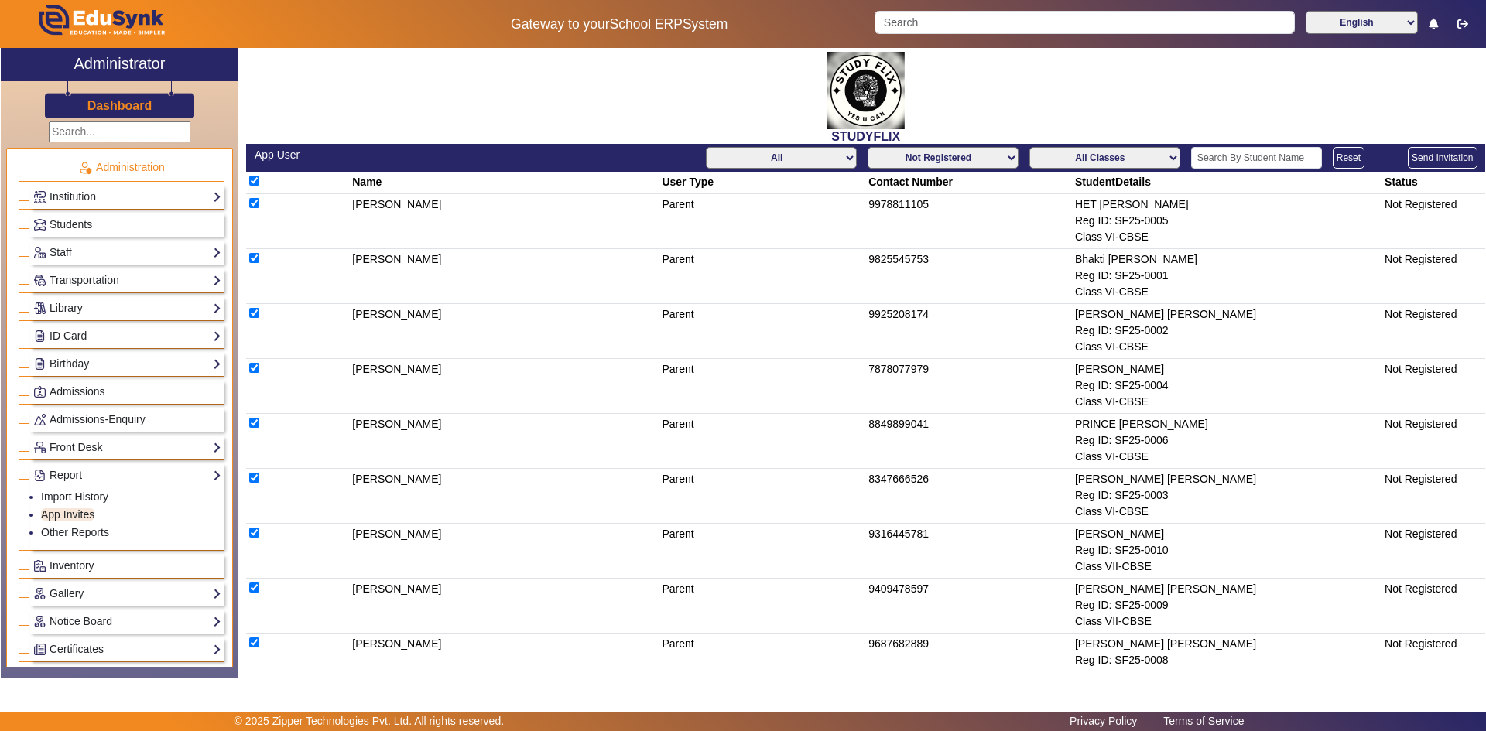
checkbox input "true"
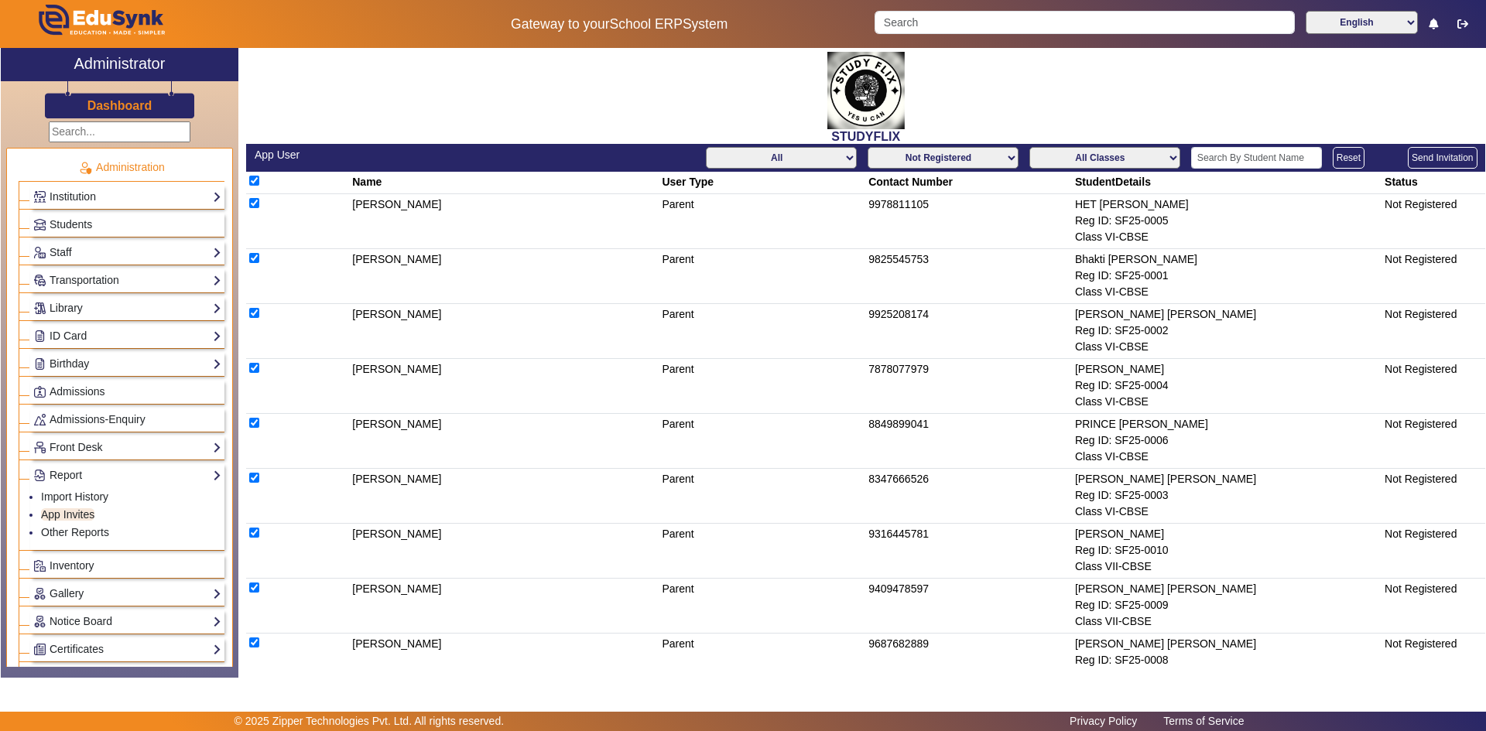
checkbox input "true"
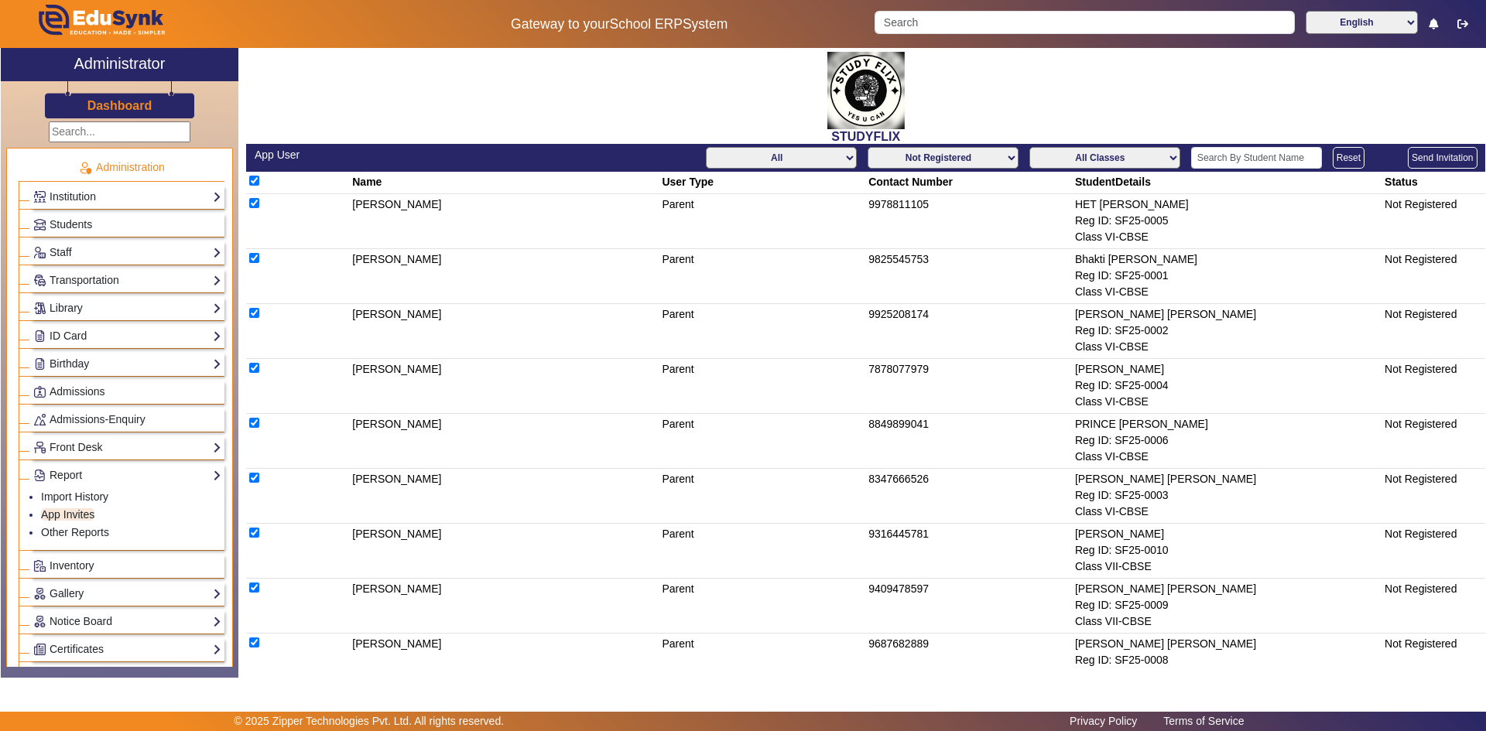
checkbox input "true"
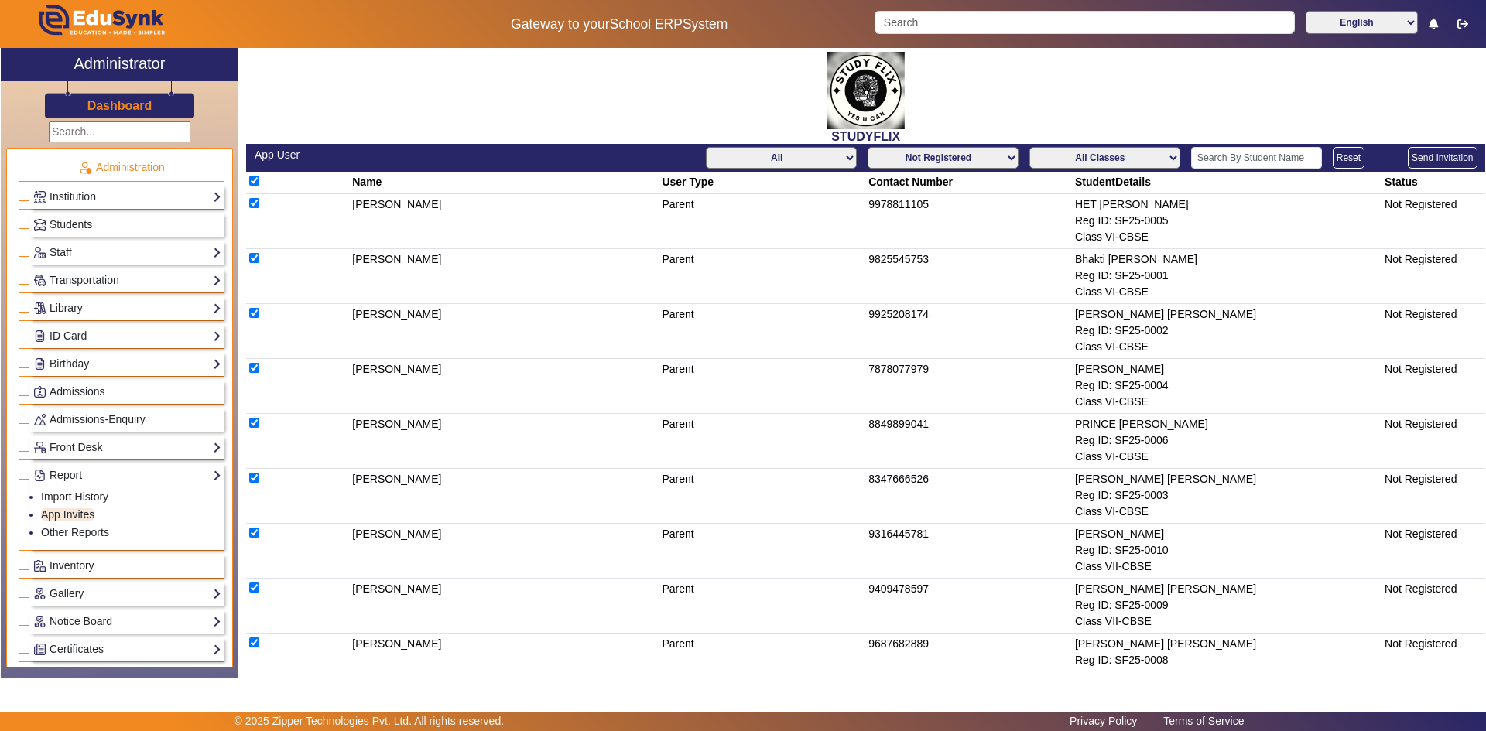
checkbox input "true"
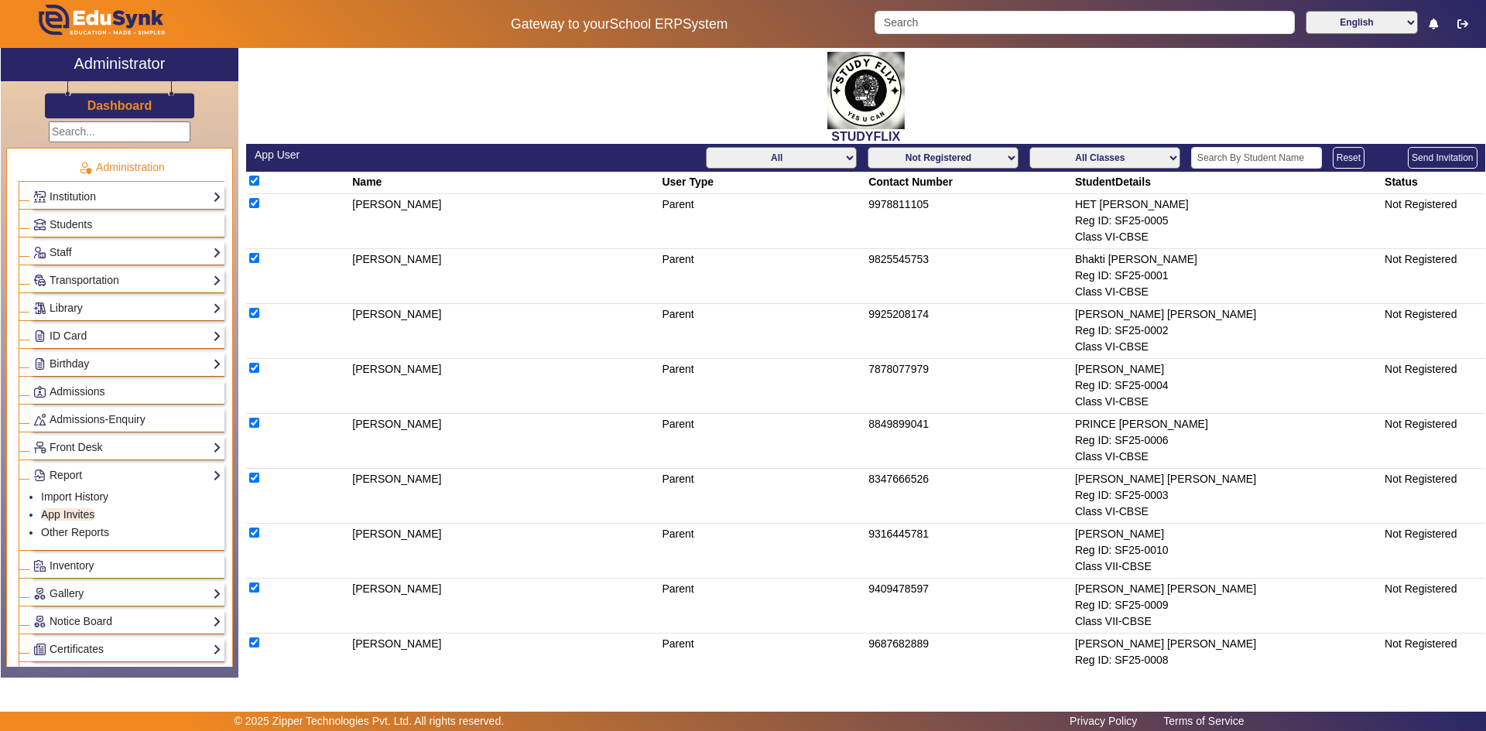
checkbox input "true"
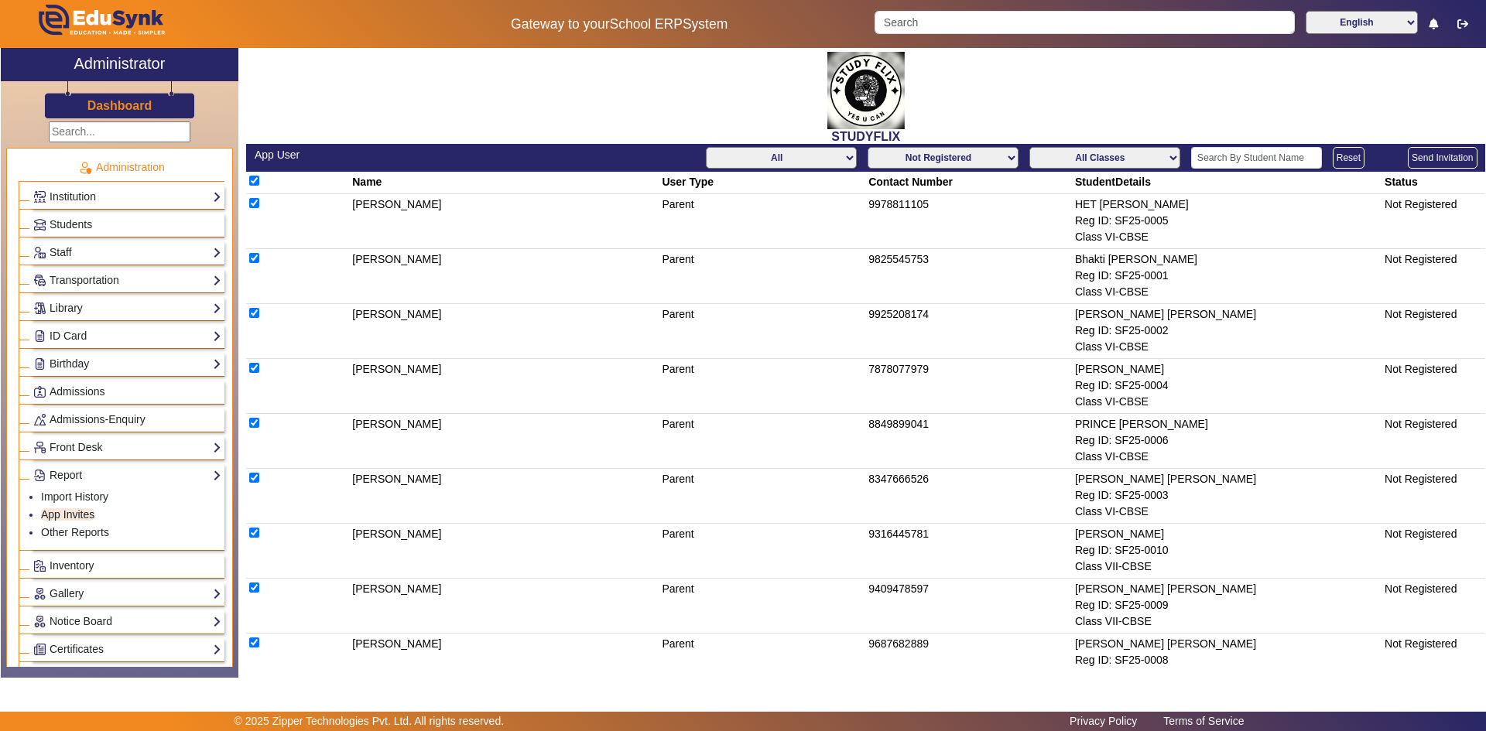
checkbox input "true"
click at [1432, 162] on button "Send Invitation" at bounding box center [1442, 158] width 69 height 22
checkbox input "false"
